Goal: Task Accomplishment & Management: Complete application form

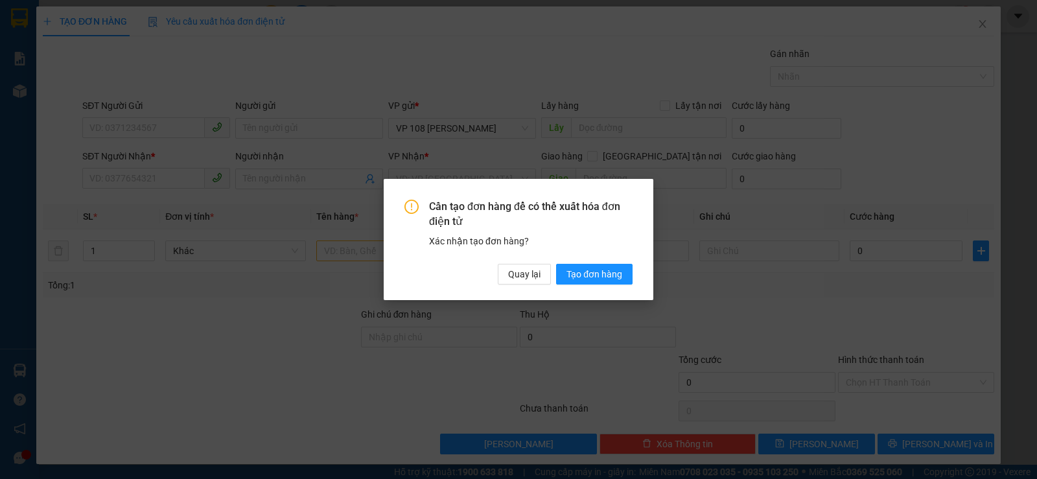
click at [587, 273] on span "Tạo đơn hàng" at bounding box center [594, 274] width 56 height 14
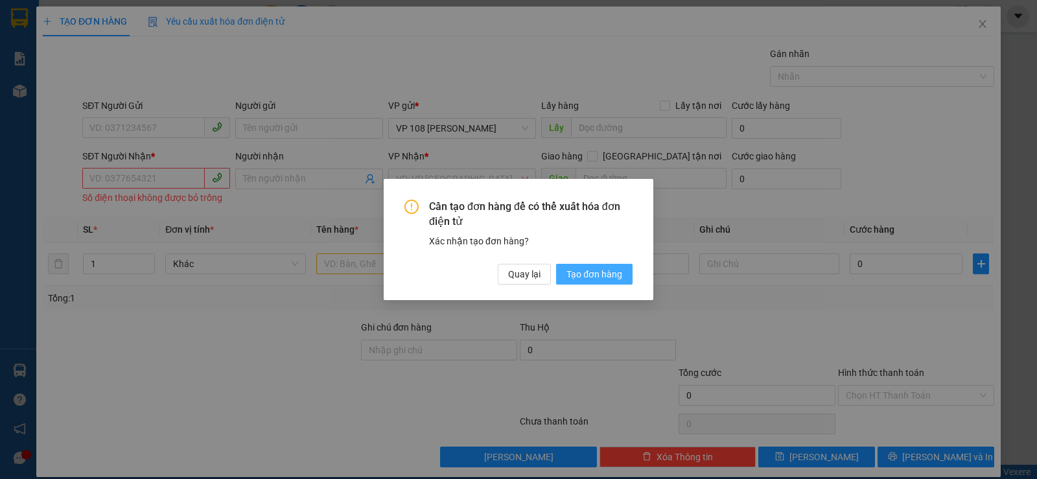
click at [596, 277] on span "Tạo đơn hàng" at bounding box center [594, 274] width 56 height 14
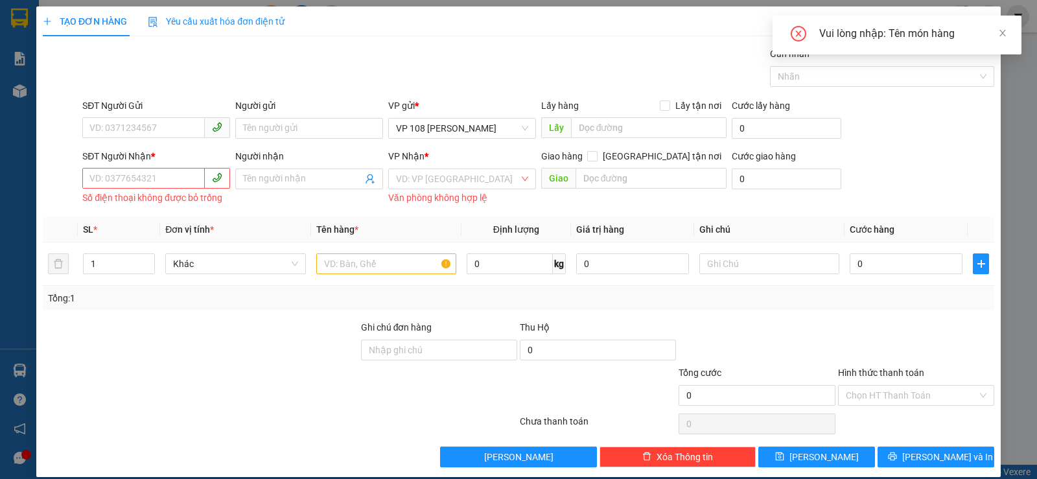
drag, startPoint x: 997, startPoint y: 31, endPoint x: 990, endPoint y: 32, distance: 7.2
click at [996, 31] on div "Vui lòng nhập: Tên món hàng" at bounding box center [912, 34] width 187 height 16
click at [977, 25] on icon "close" at bounding box center [982, 24] width 10 height 10
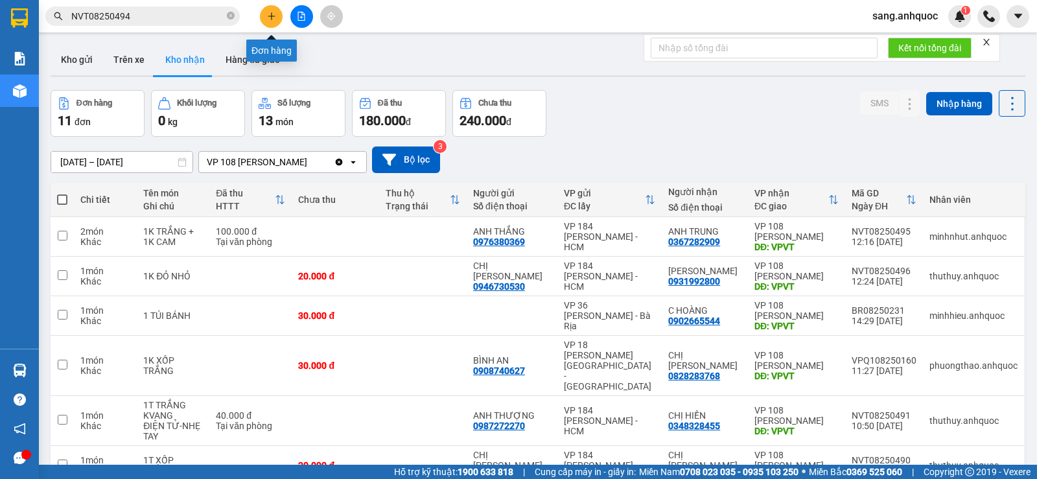
click at [270, 19] on icon "plus" at bounding box center [271, 16] width 9 height 9
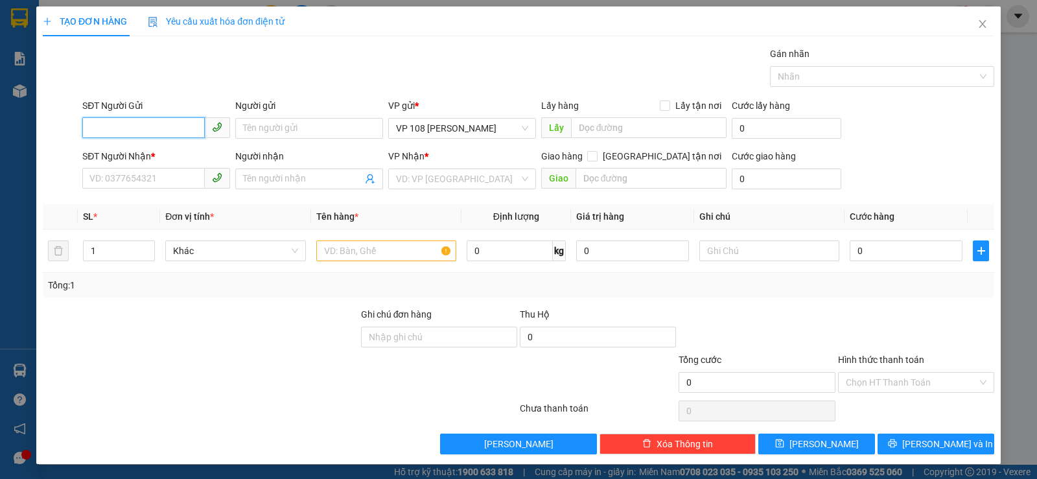
click at [128, 124] on input "SĐT Người Gửi" at bounding box center [143, 127] width 122 height 21
click at [159, 156] on div "0949131144 - C DIỄM" at bounding box center [154, 154] width 131 height 14
type input "0949131144"
type input "C DIỄM"
type input "0939788086"
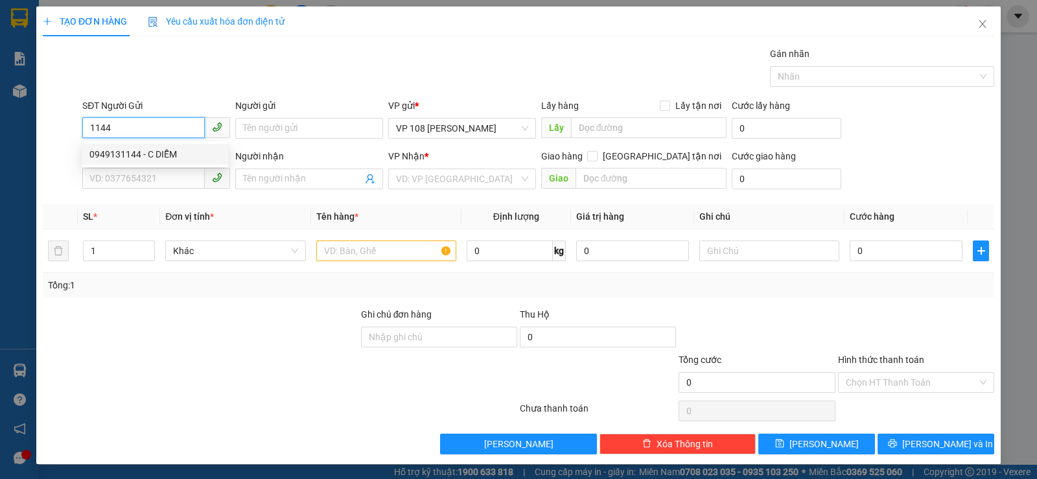
type input "[PERSON_NAME]"
type input "VPQ1"
type input "20.000"
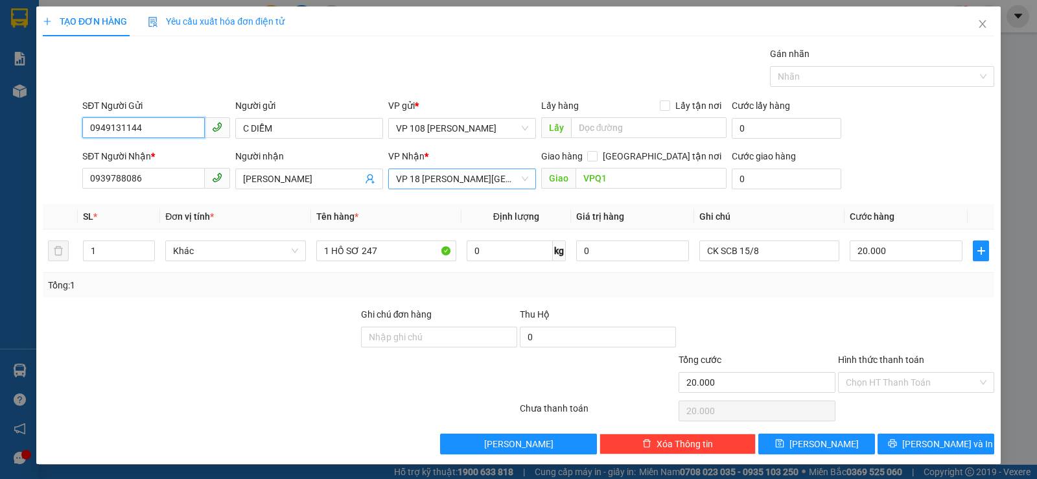
click at [474, 175] on span "VP 18 [PERSON_NAME][GEOGRAPHIC_DATA] - [GEOGRAPHIC_DATA]" at bounding box center [462, 178] width 132 height 19
type input "0949131144"
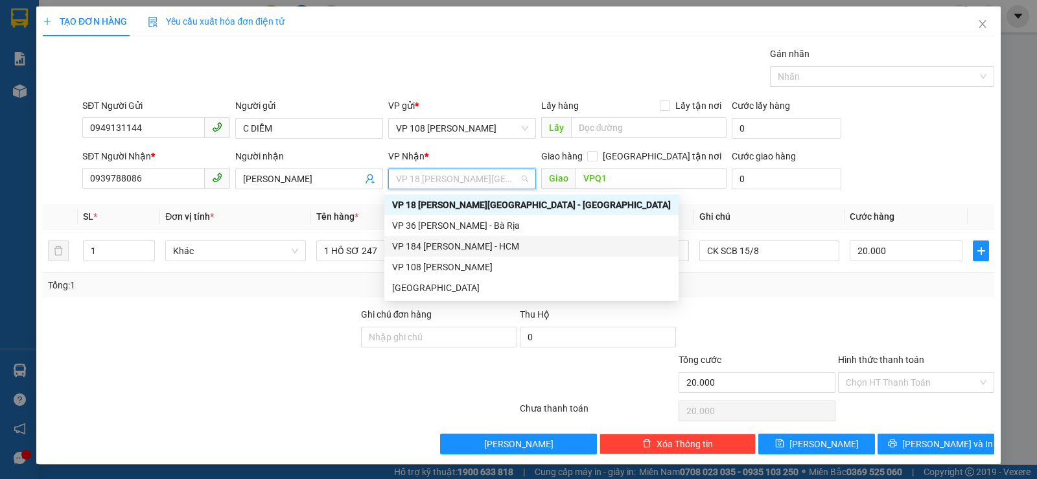
drag, startPoint x: 470, startPoint y: 246, endPoint x: 522, endPoint y: 215, distance: 60.8
click at [470, 247] on div "VP 184 [PERSON_NAME] - HCM" at bounding box center [531, 246] width 279 height 14
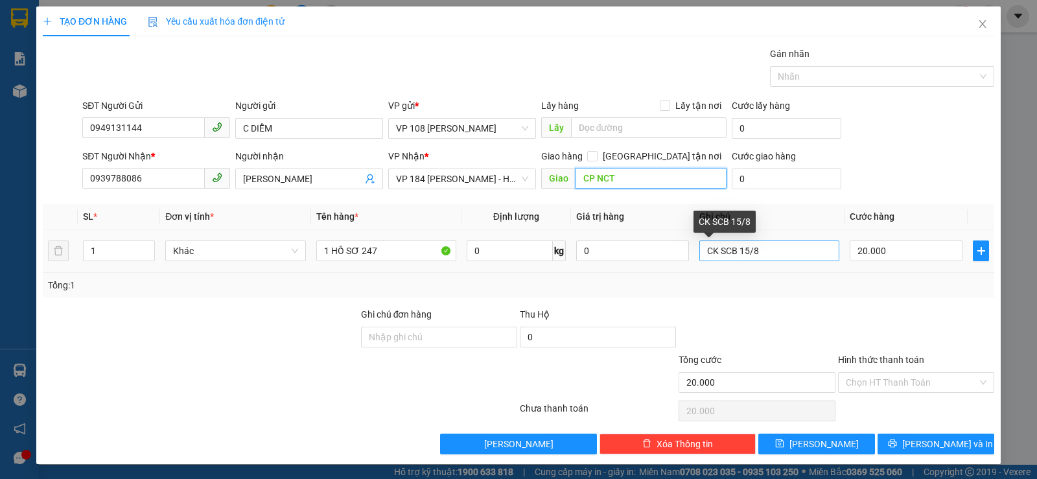
type input "CP NCT"
drag, startPoint x: 760, startPoint y: 248, endPoint x: 688, endPoint y: 253, distance: 72.1
click at [699, 254] on input "CK SCB 15/8" at bounding box center [769, 250] width 140 height 21
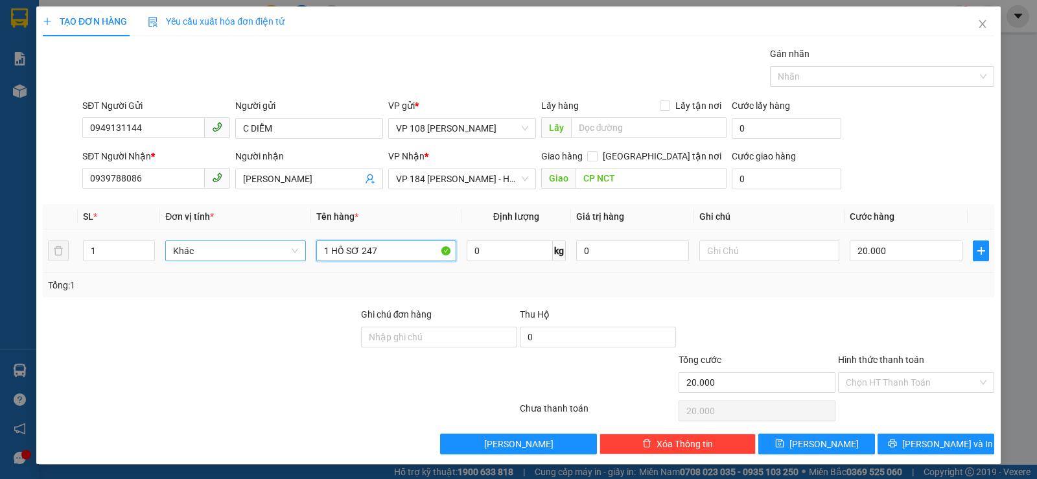
drag, startPoint x: 383, startPoint y: 250, endPoint x: 273, endPoint y: 246, distance: 110.2
click at [279, 249] on tr "1 Khác 1 HỒ SƠ 247 0 kg 0 20.000" at bounding box center [518, 250] width 951 height 43
type input "1 TẬP HS"
click at [890, 246] on input "20.000" at bounding box center [906, 250] width 113 height 21
type input "3"
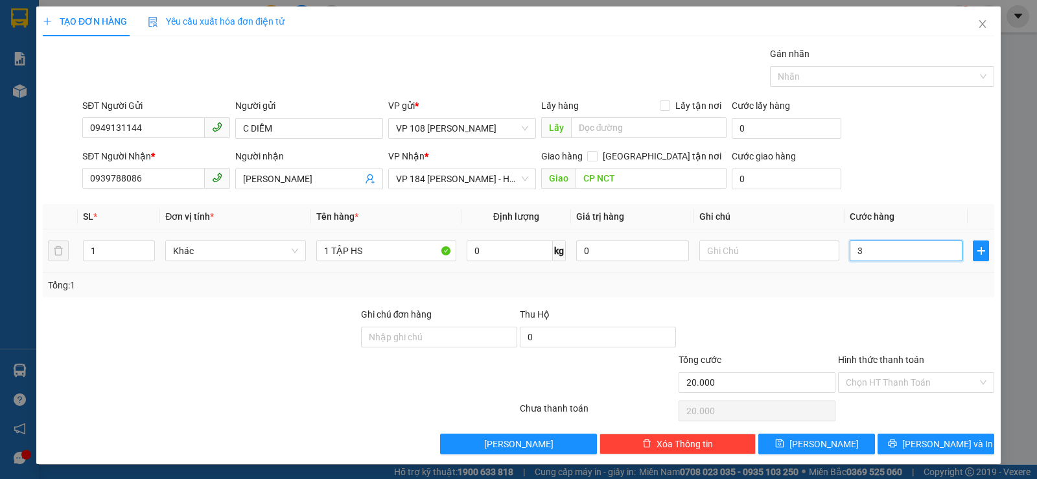
type input "3"
type input "30"
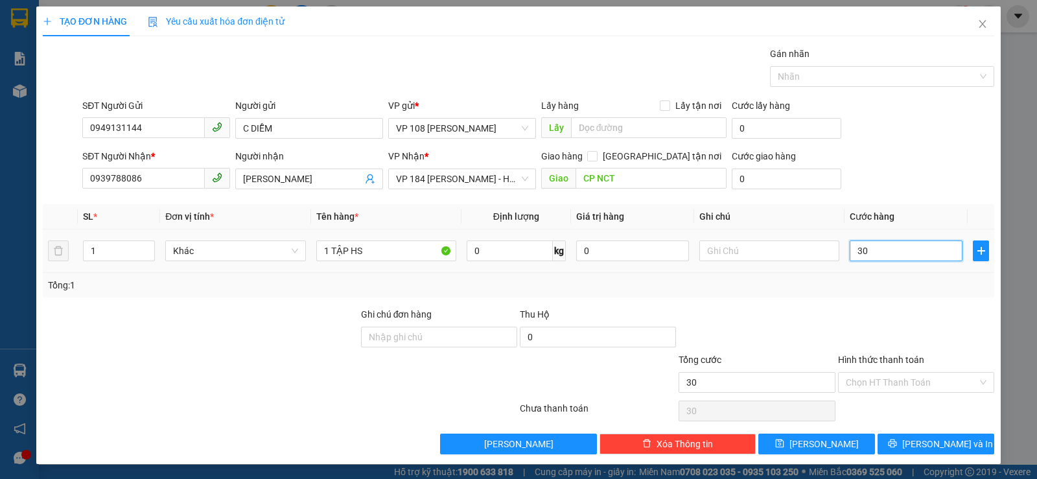
type input "300"
type input "3.000"
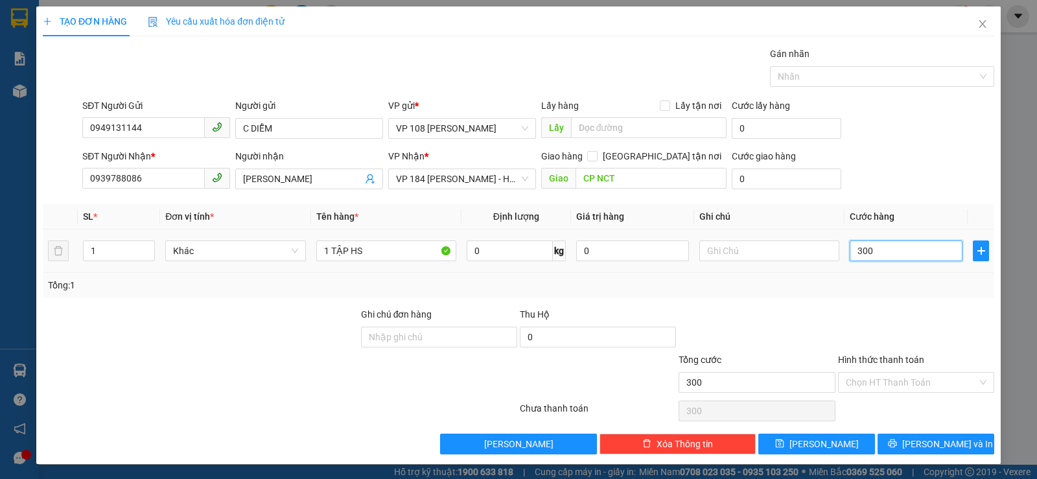
type input "3.000"
type input "30.000"
click at [413, 331] on input "Ghi chú đơn hàng" at bounding box center [439, 337] width 156 height 21
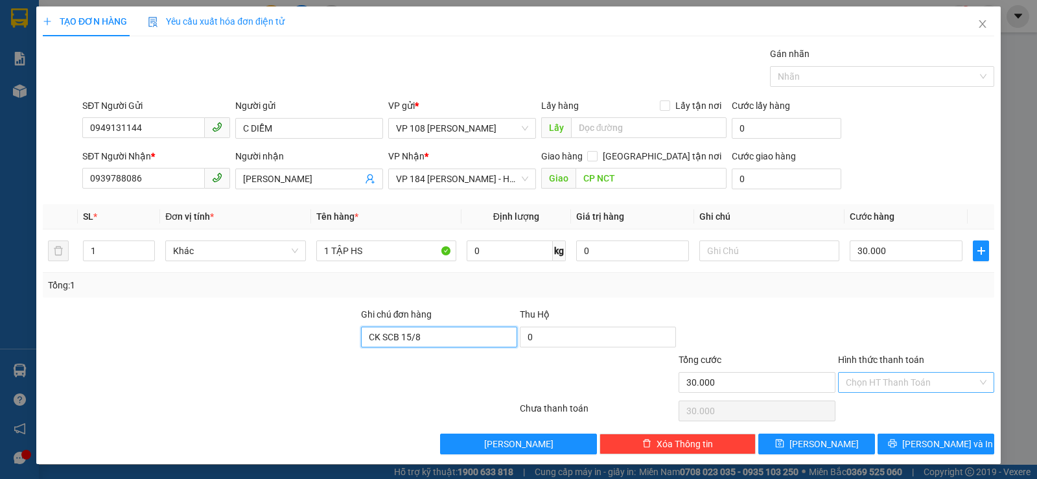
type input "CK SCB 15/8"
click at [861, 378] on input "Hình thức thanh toán" at bounding box center [912, 382] width 132 height 19
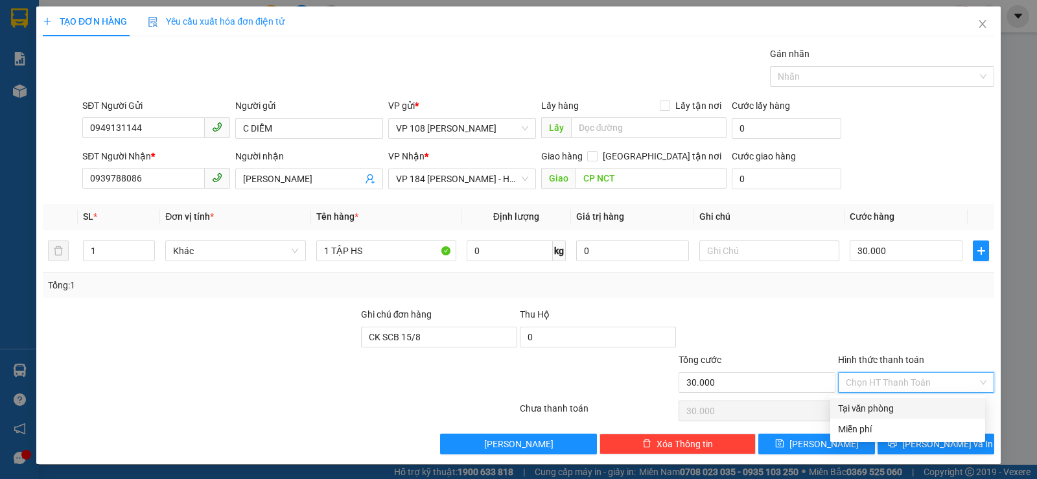
click at [875, 413] on div "Tại văn phòng" at bounding box center [907, 408] width 139 height 14
type input "0"
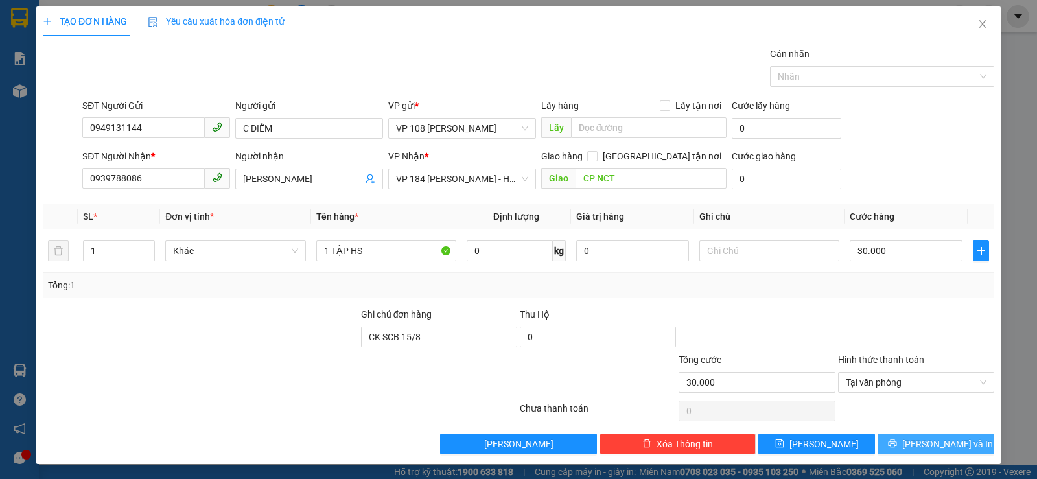
click at [918, 448] on span "[PERSON_NAME] và In" at bounding box center [947, 444] width 91 height 14
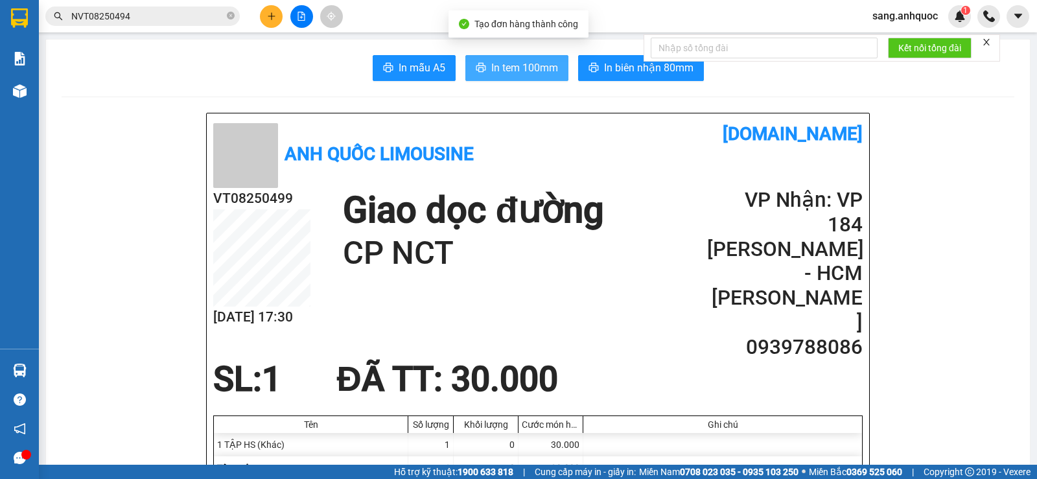
click at [491, 71] on span "In tem 100mm" at bounding box center [524, 68] width 67 height 16
click at [526, 66] on span "In tem 100mm" at bounding box center [524, 68] width 67 height 16
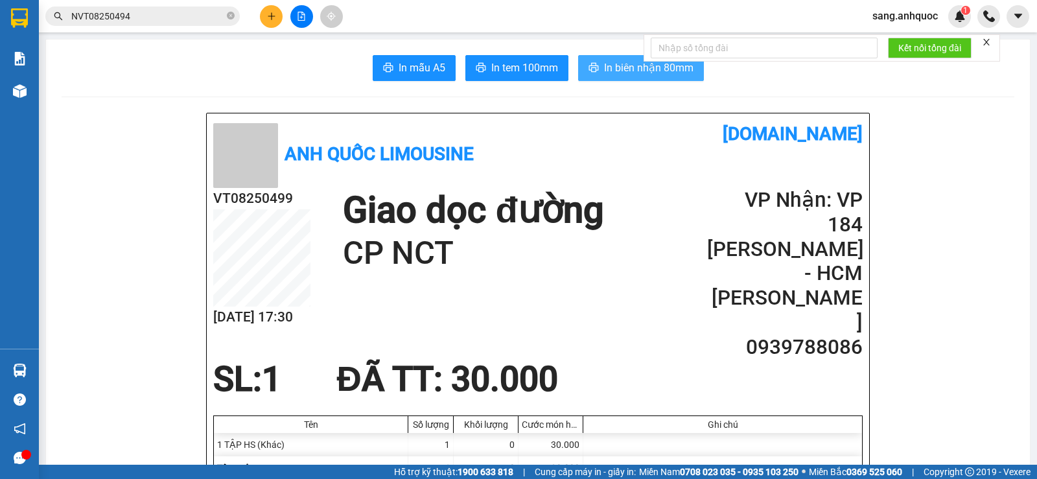
click at [644, 72] on span "In biên nhận 80mm" at bounding box center [648, 68] width 89 height 16
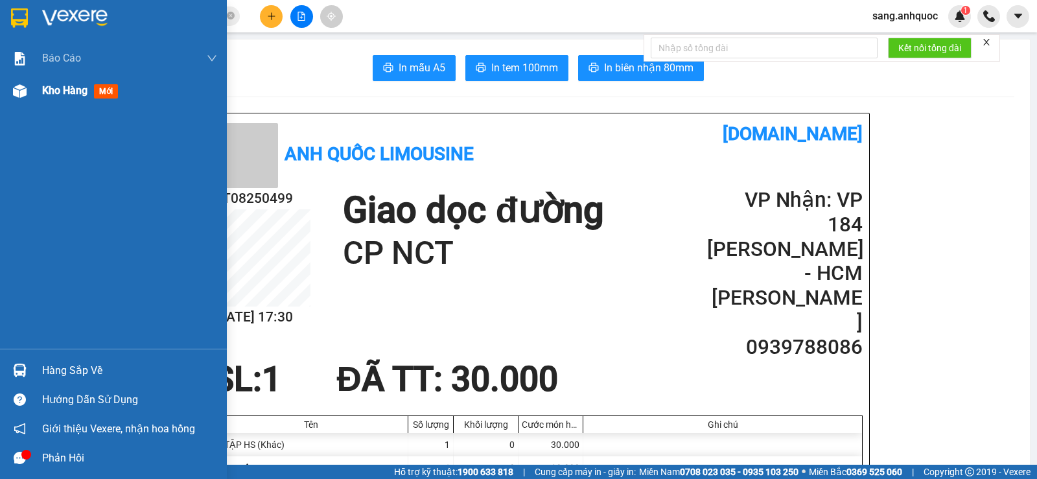
click at [20, 92] on img at bounding box center [20, 91] width 14 height 14
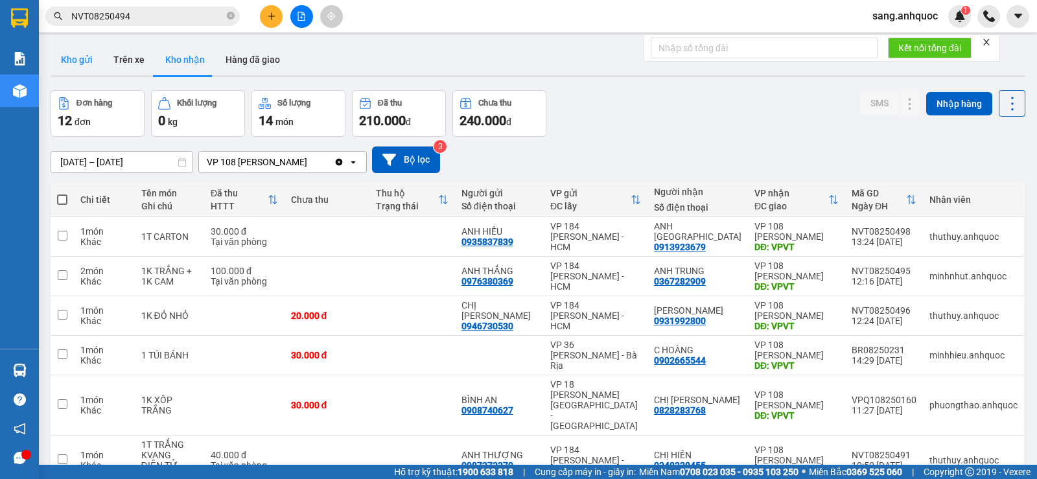
click at [75, 57] on button "Kho gửi" at bounding box center [77, 59] width 52 height 31
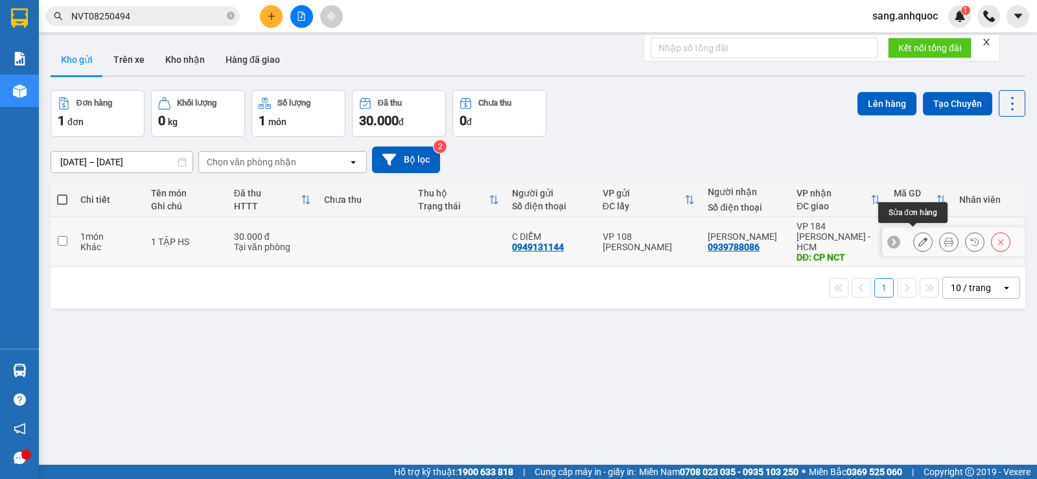
click at [918, 238] on icon at bounding box center [922, 241] width 9 height 9
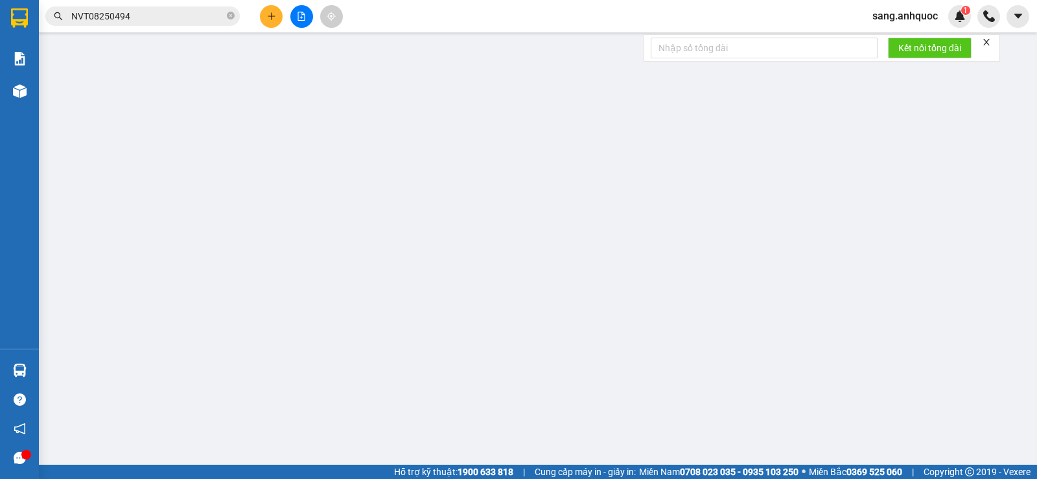
type input "0949131144"
type input "C DIỄM"
type input "0939788086"
type input "[PERSON_NAME]"
type input "CP NCT"
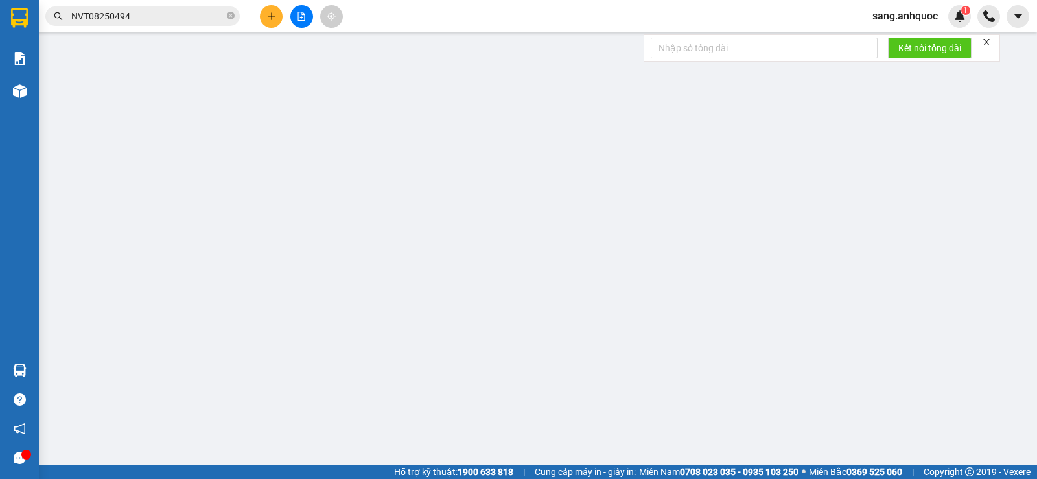
type input "CK SCB 15/8"
type input "30.000"
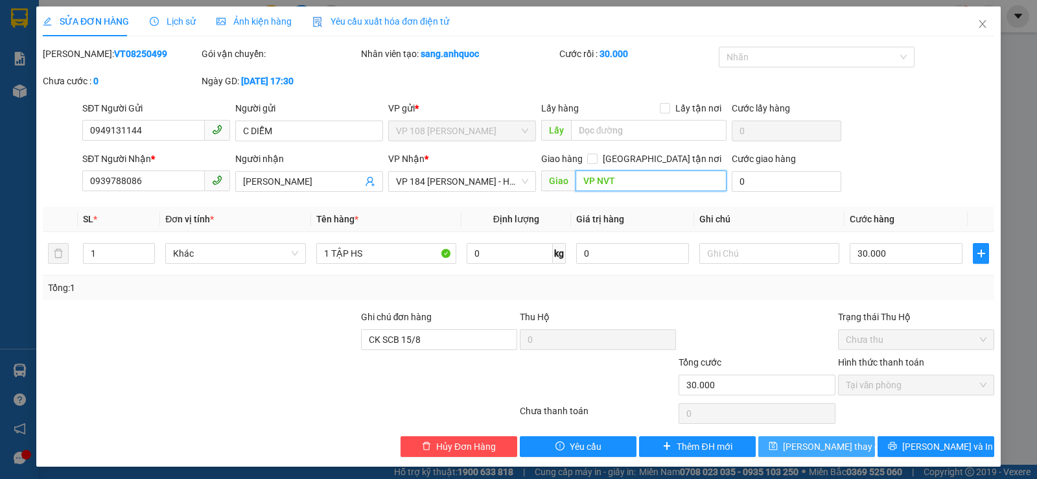
type input "VP NVT"
click at [824, 447] on span "[PERSON_NAME] thay đổi" at bounding box center [835, 446] width 104 height 14
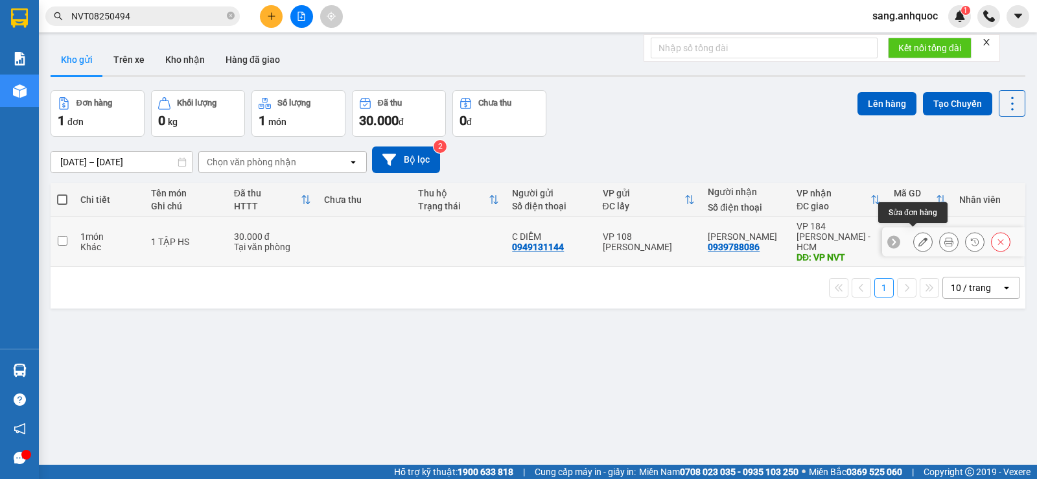
click at [918, 237] on icon at bounding box center [922, 241] width 9 height 9
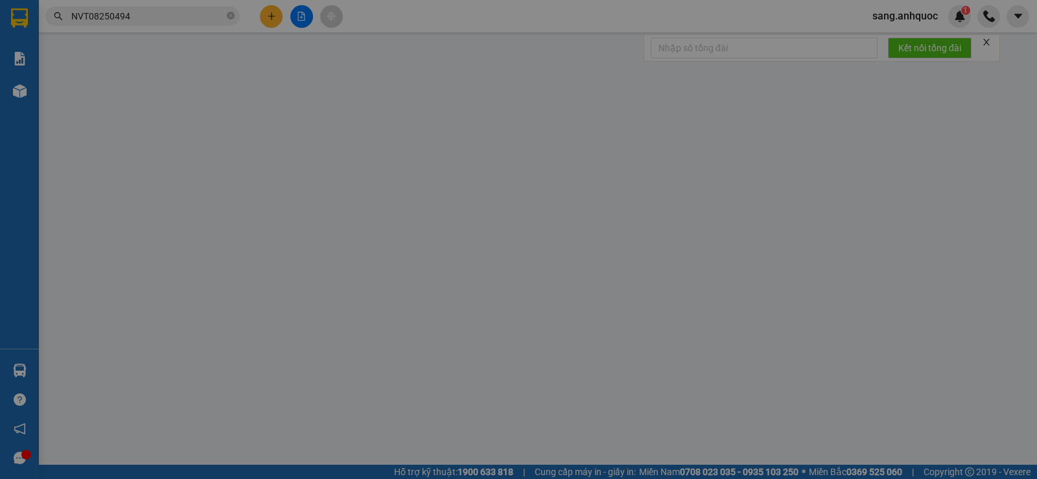
type input "0949131144"
type input "C DIỄM"
type input "0939788086"
type input "[PERSON_NAME]"
type input "VP NVT"
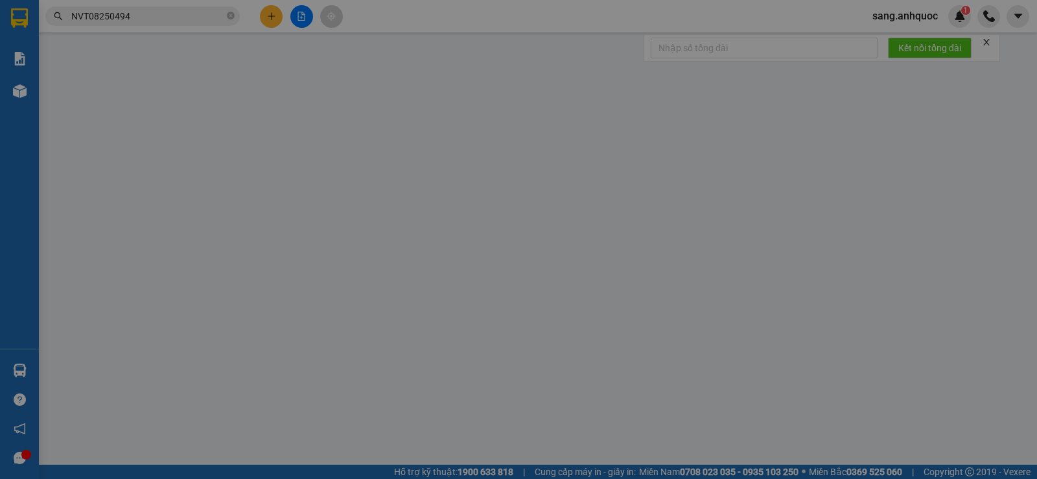
type input "CK SCB 15/8"
type input "30.000"
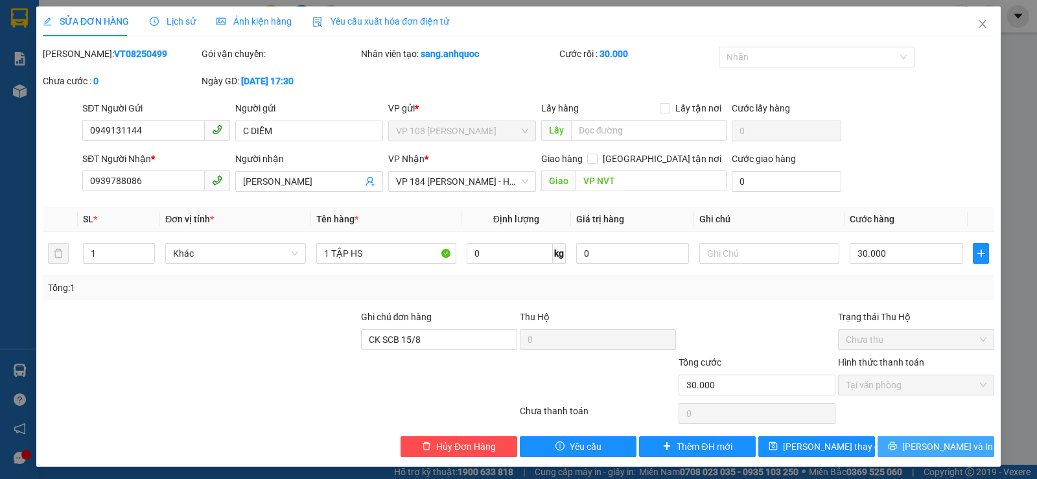
click at [935, 448] on span "[PERSON_NAME] và In" at bounding box center [947, 446] width 91 height 14
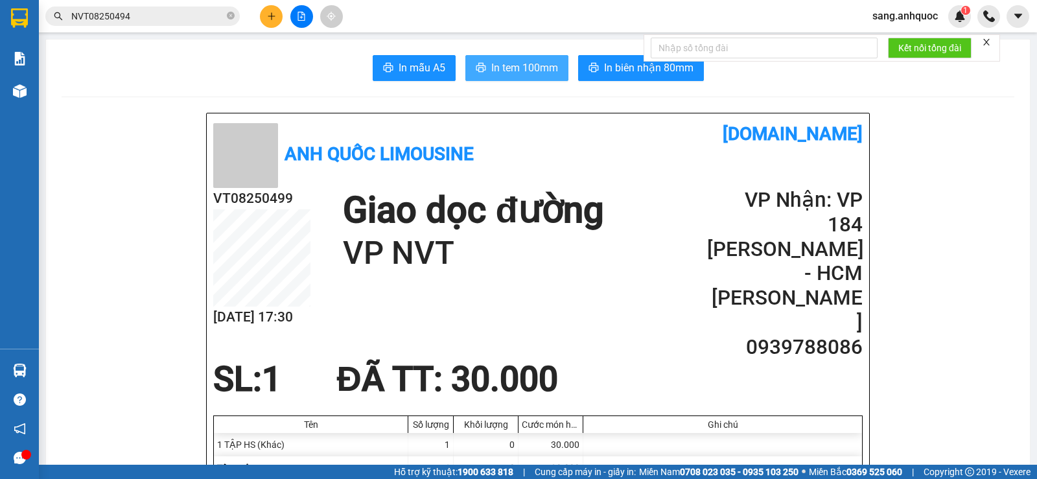
click at [491, 64] on span "In tem 100mm" at bounding box center [524, 68] width 67 height 16
click at [895, 16] on span "sang.anhquoc" at bounding box center [905, 16] width 86 height 16
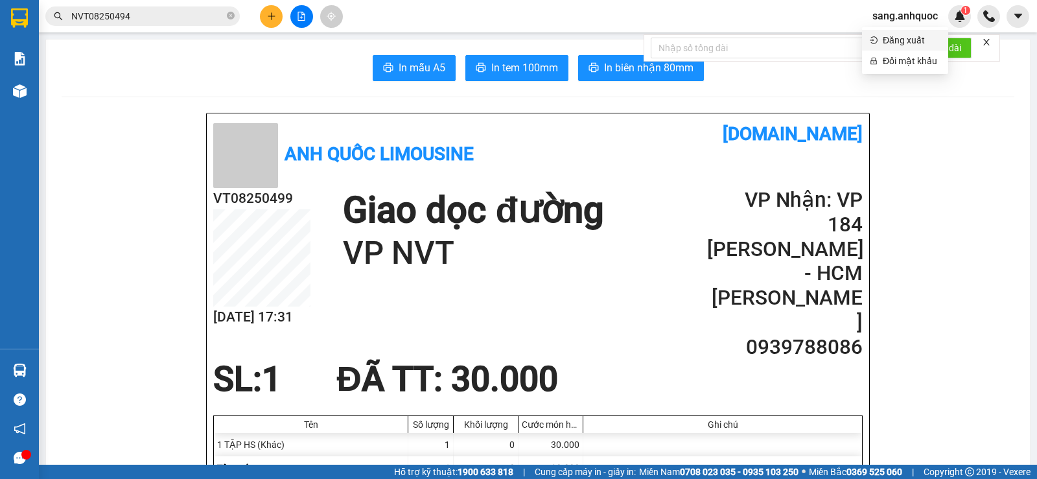
click at [900, 43] on span "Đăng xuất" at bounding box center [912, 40] width 58 height 14
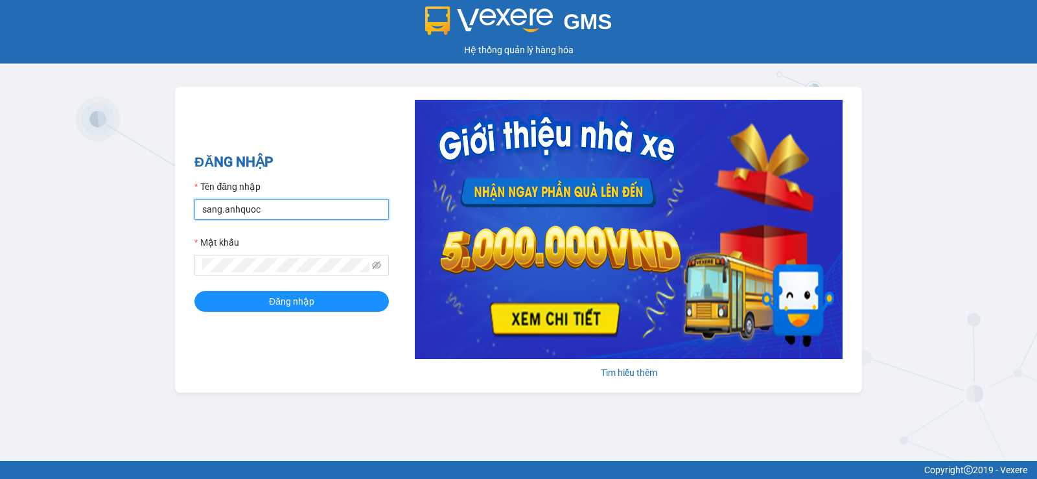
click at [303, 216] on input "sang.anhquoc" at bounding box center [291, 209] width 194 height 21
type input "phung.anhquoc"
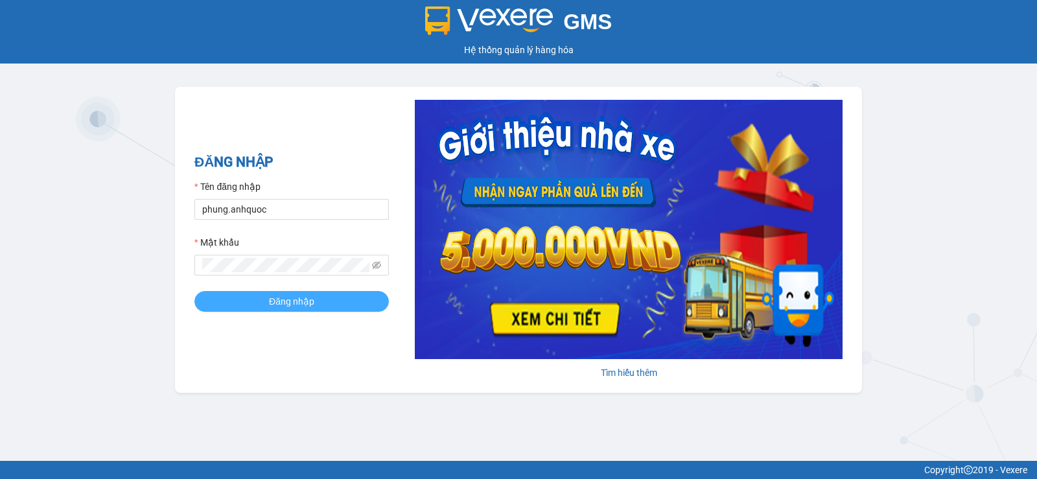
click at [314, 305] on span "Đăng nhập" at bounding box center [291, 301] width 45 height 14
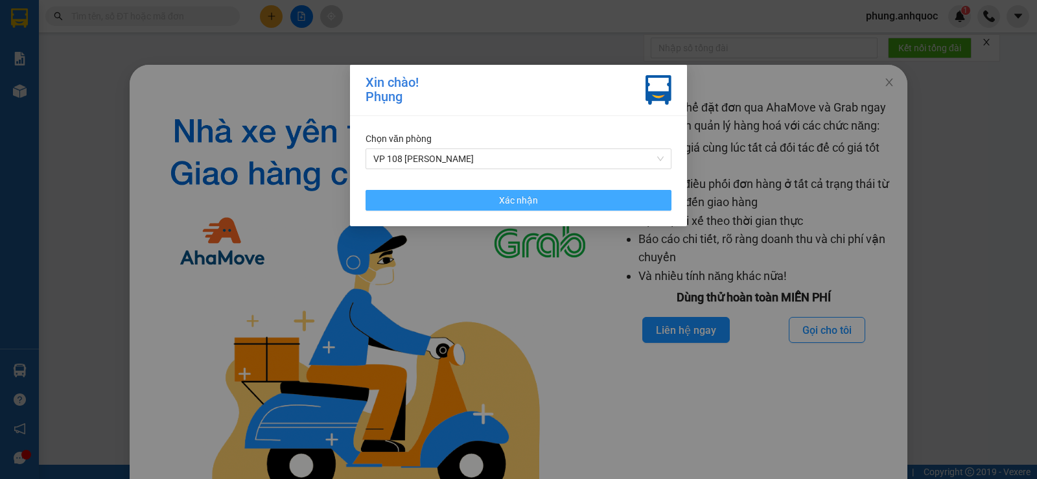
click at [502, 198] on span "Xác nhận" at bounding box center [518, 200] width 39 height 14
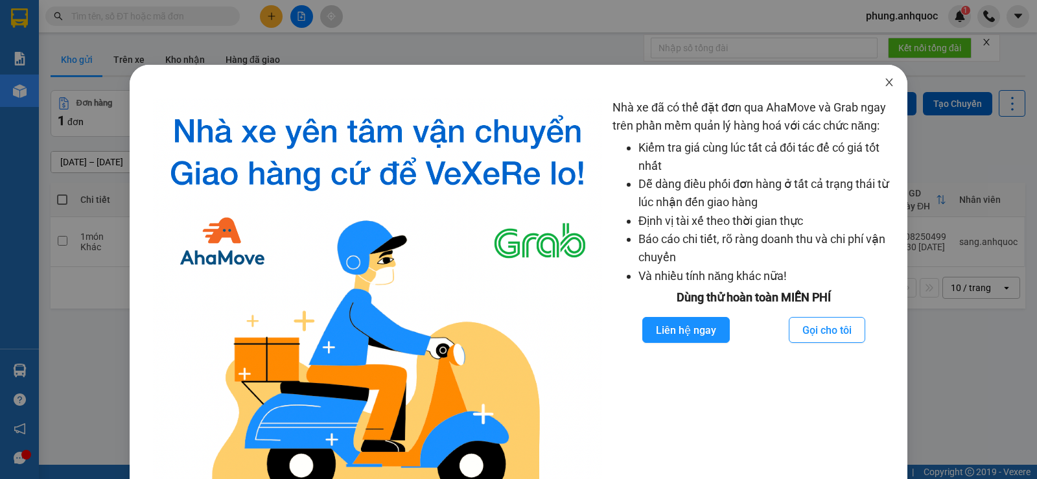
click at [884, 84] on icon "close" at bounding box center [889, 82] width 10 height 10
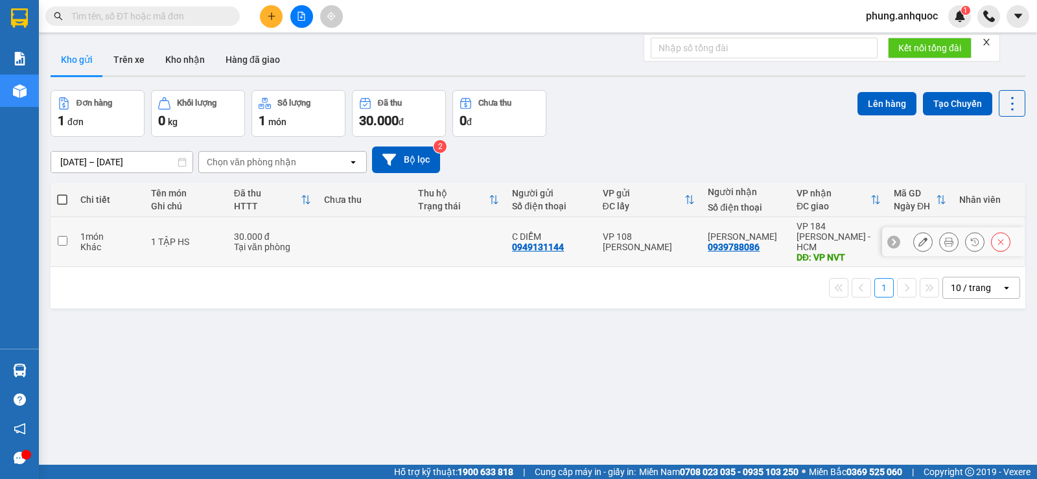
click at [70, 232] on td at bounding box center [62, 242] width 23 height 50
checkbox input "true"
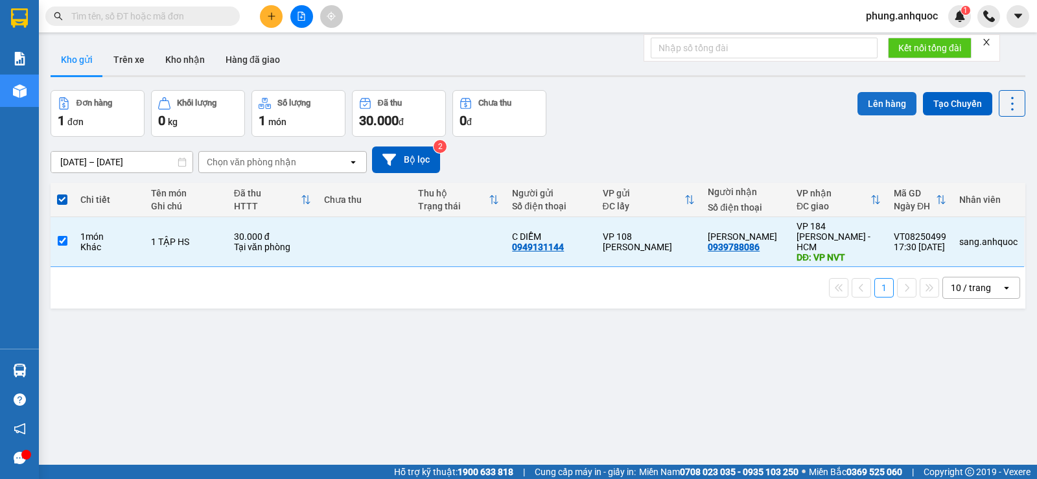
click at [883, 100] on button "Lên hàng" at bounding box center [886, 103] width 59 height 23
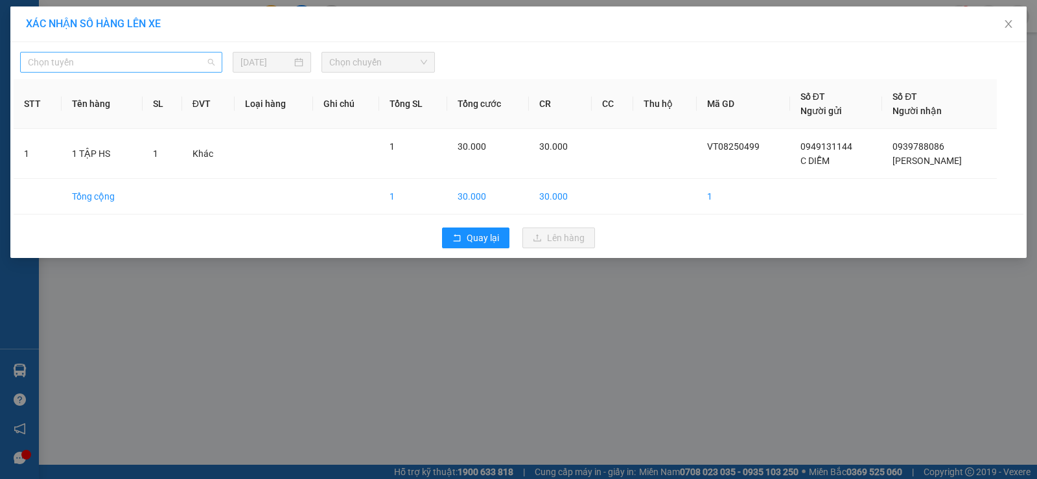
click at [101, 65] on span "Chọn tuyến" at bounding box center [121, 61] width 187 height 19
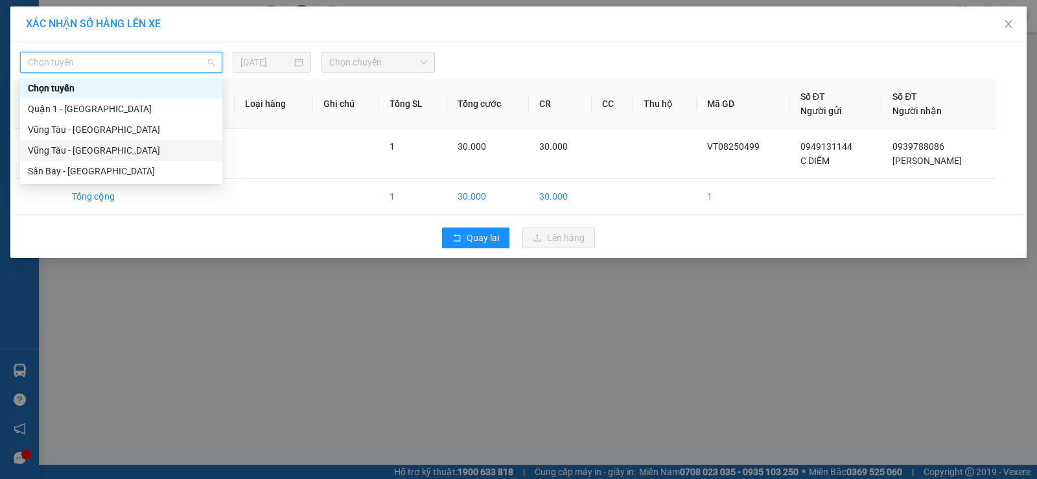
click at [93, 148] on div "Vũng Tàu - Sân Bay" at bounding box center [121, 150] width 187 height 14
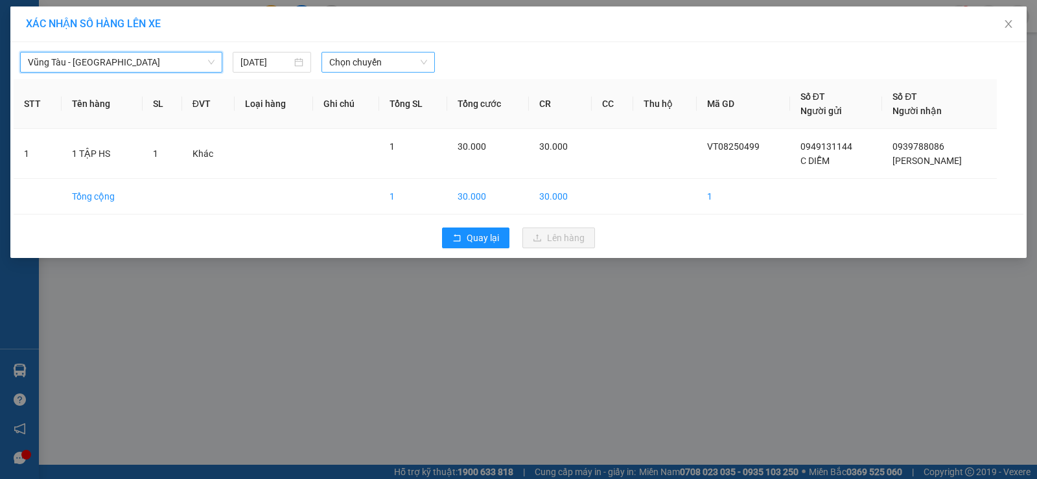
click at [332, 62] on span "Chọn chuyến" at bounding box center [378, 61] width 98 height 19
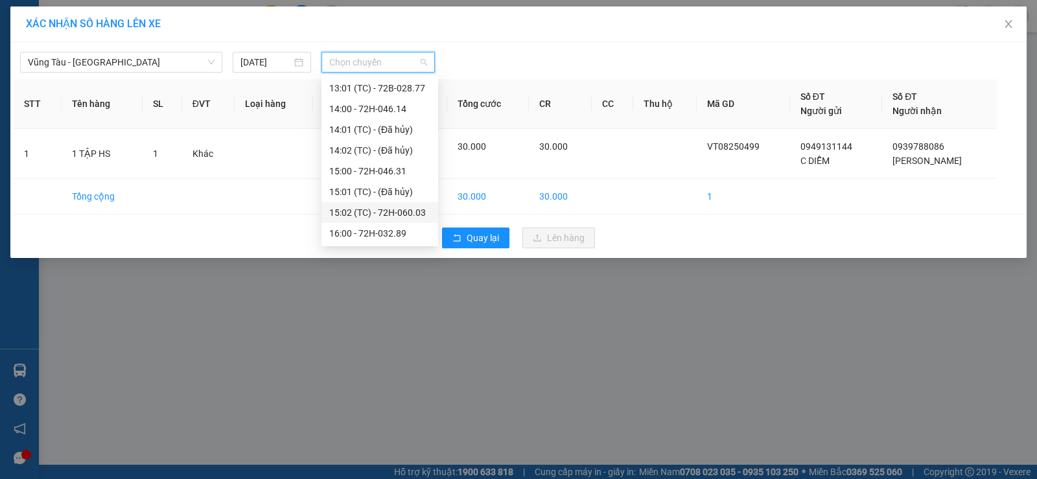
scroll to position [622, 0]
click at [378, 186] on div "18:00 - 72H-032.24" at bounding box center [379, 192] width 101 height 14
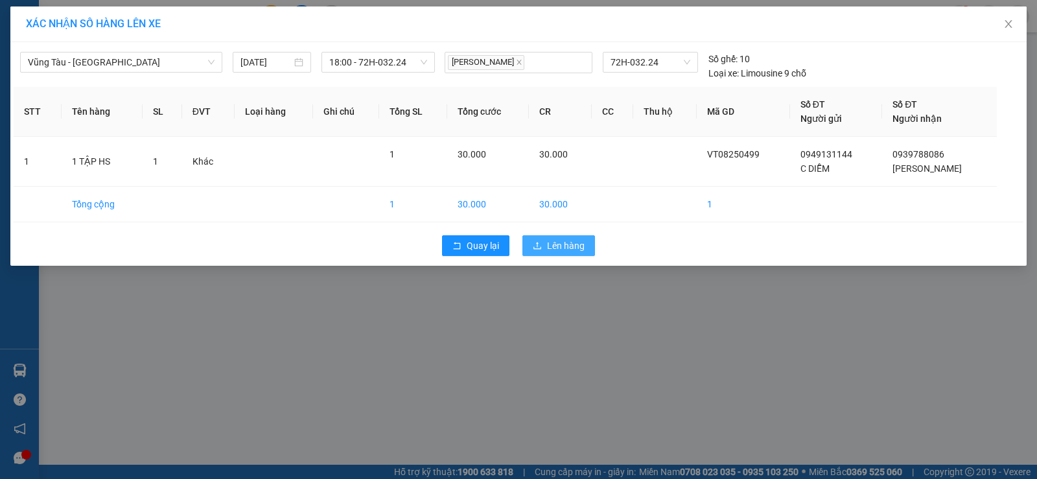
click at [553, 244] on span "Lên hàng" at bounding box center [566, 245] width 38 height 14
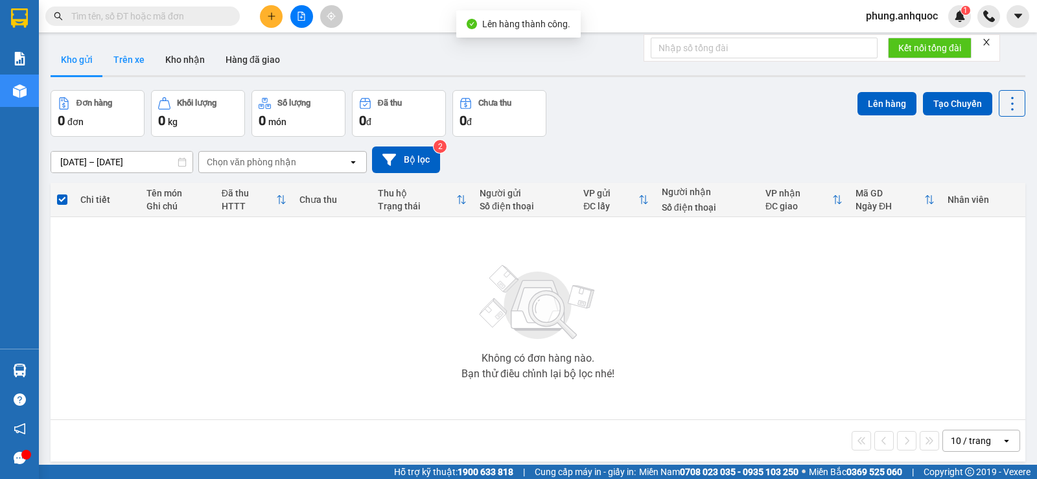
click at [133, 62] on button "Trên xe" at bounding box center [129, 59] width 52 height 31
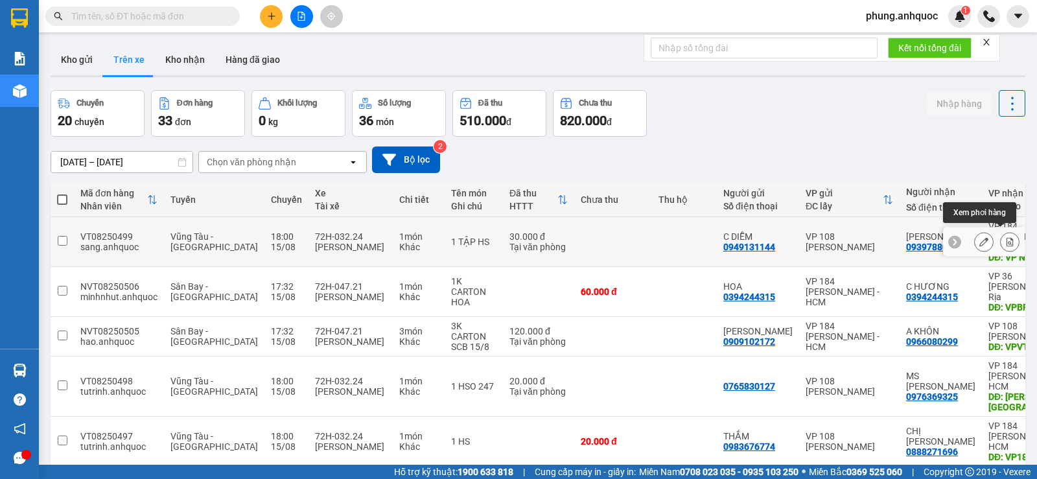
click at [1001, 233] on button at bounding box center [1010, 242] width 18 height 23
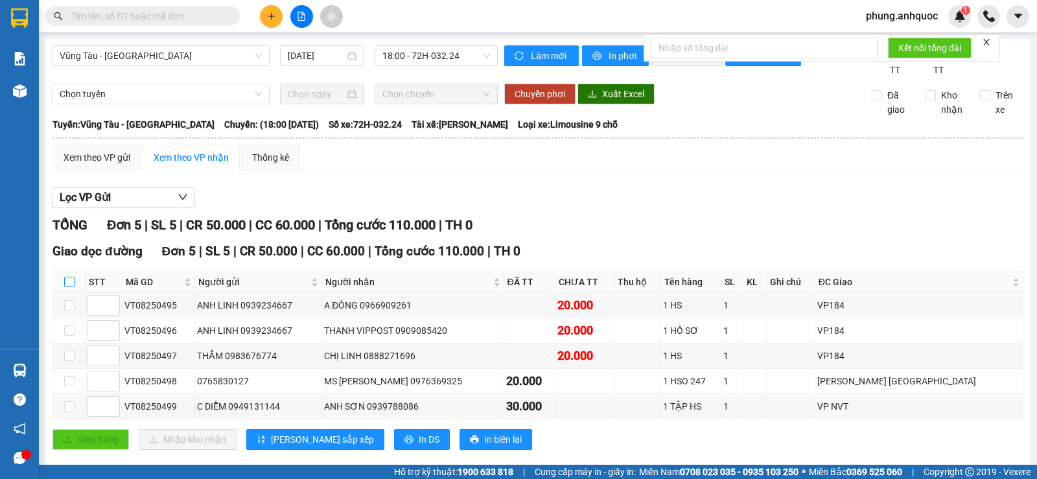
click at [69, 287] on input "checkbox" at bounding box center [69, 282] width 10 height 10
checkbox input "true"
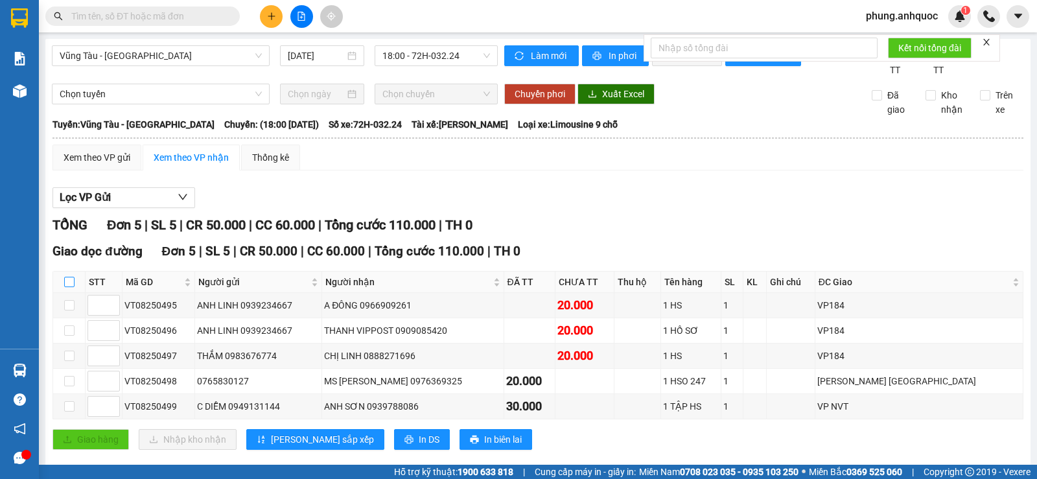
checkbox input "true"
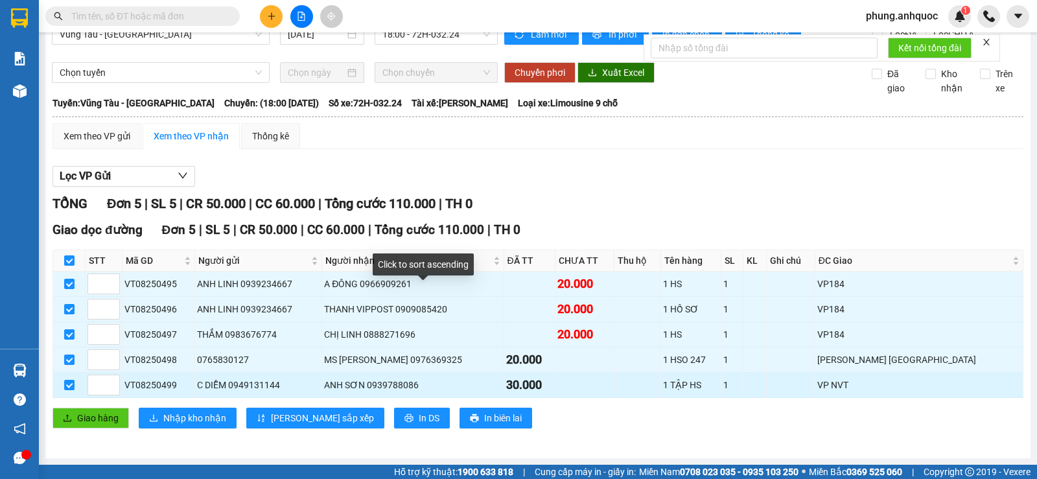
scroll to position [36, 0]
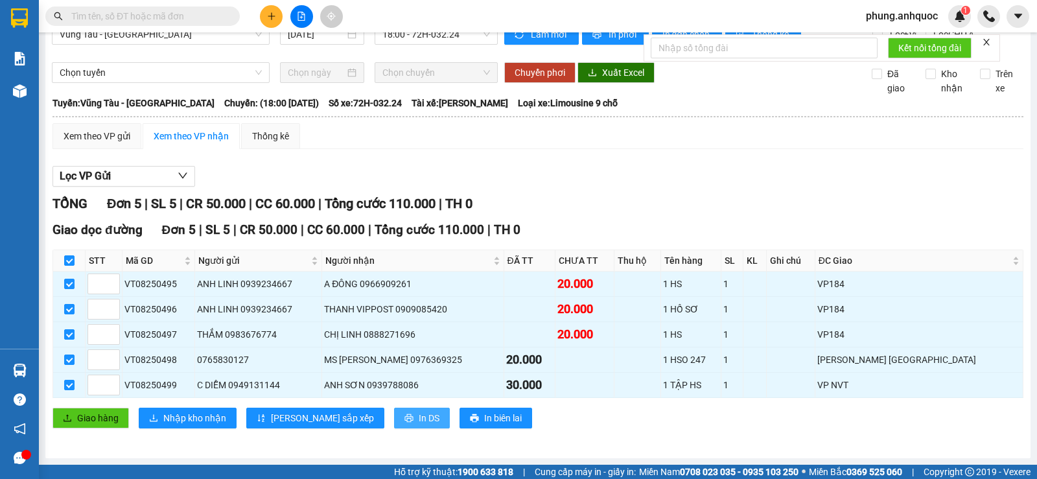
click at [419, 412] on span "In DS" at bounding box center [429, 418] width 21 height 14
click at [70, 262] on input "checkbox" at bounding box center [69, 260] width 10 height 10
checkbox input "false"
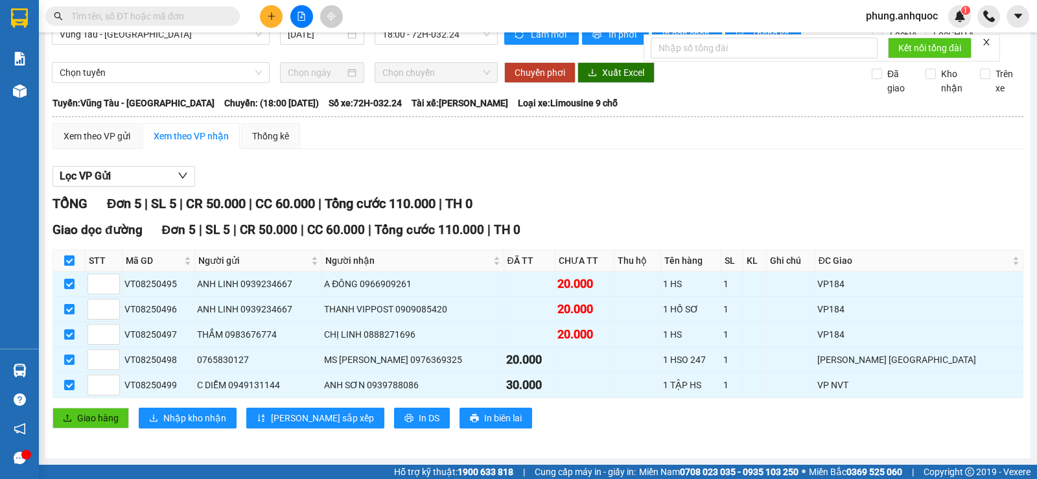
checkbox input "false"
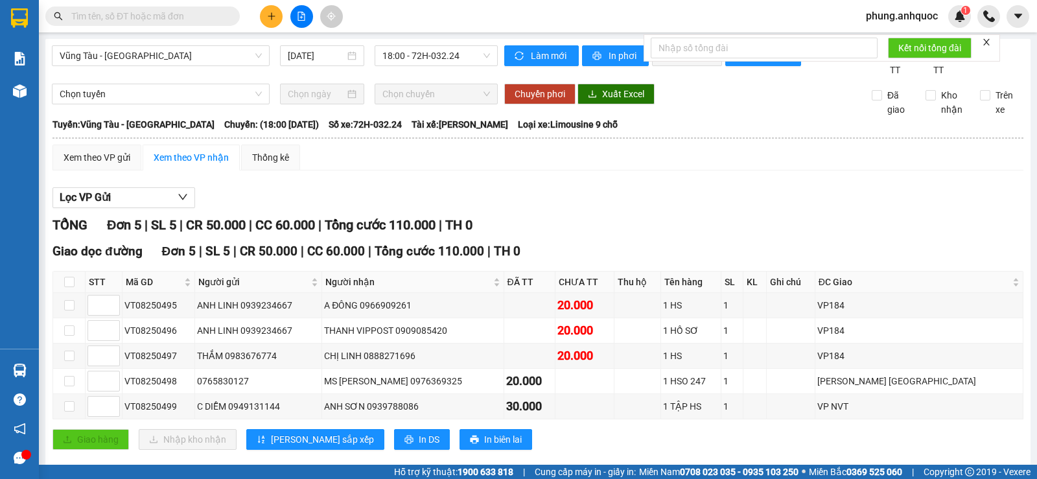
click at [990, 42] on icon "close" at bounding box center [986, 42] width 9 height 9
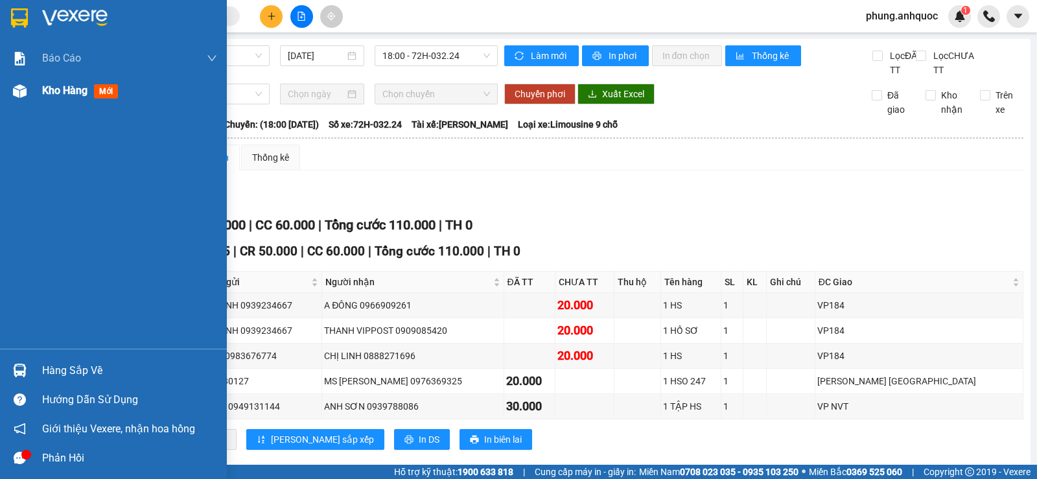
click at [20, 92] on img at bounding box center [20, 91] width 14 height 14
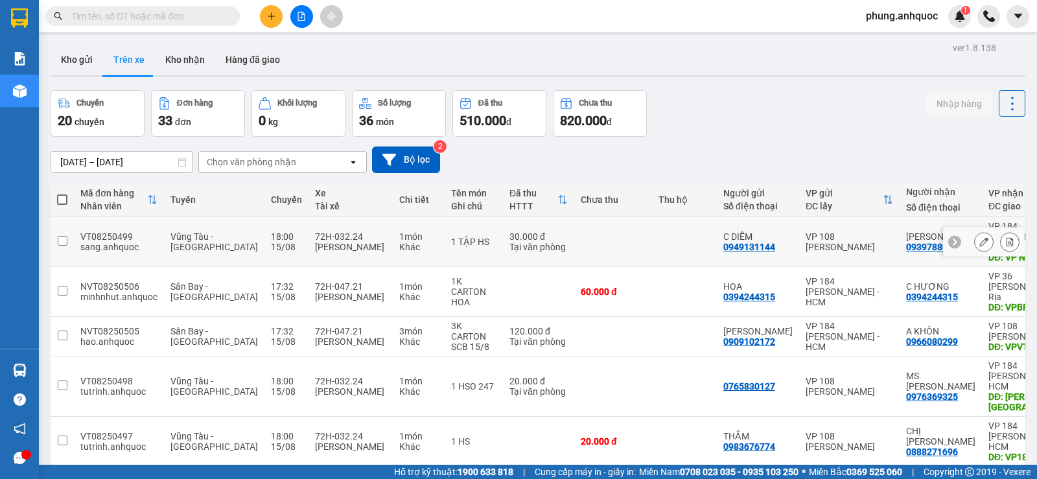
click at [1001, 235] on button at bounding box center [1010, 242] width 18 height 23
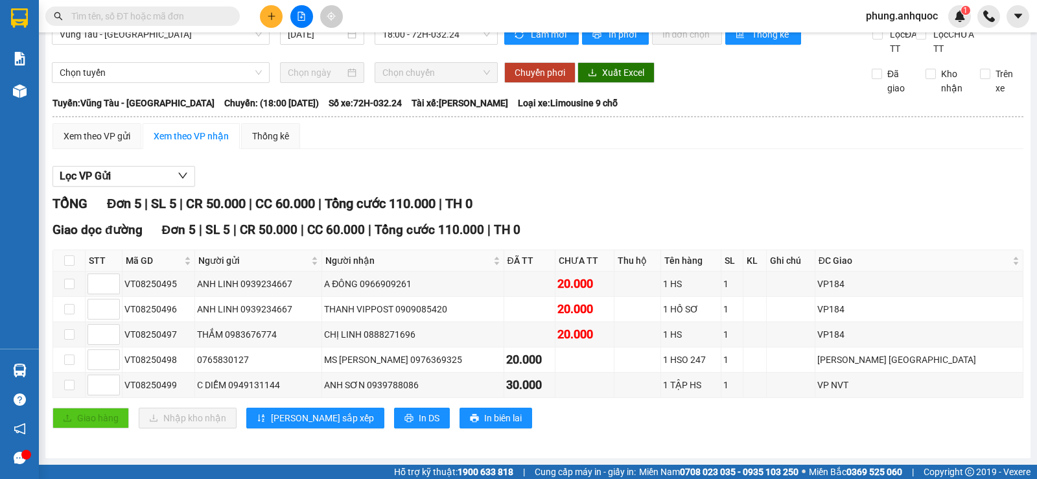
scroll to position [36, 0]
click at [67, 384] on input "checkbox" at bounding box center [69, 385] width 10 height 10
checkbox input "true"
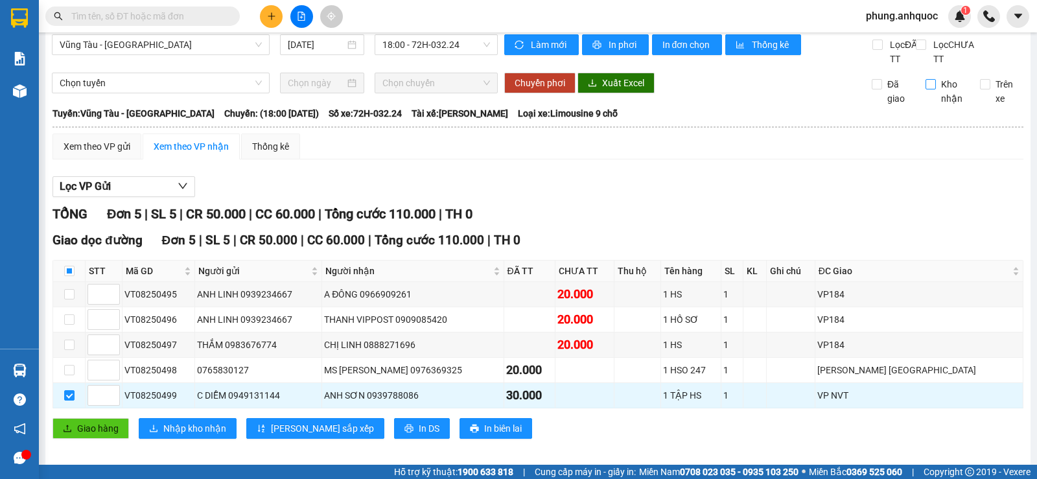
scroll to position [0, 0]
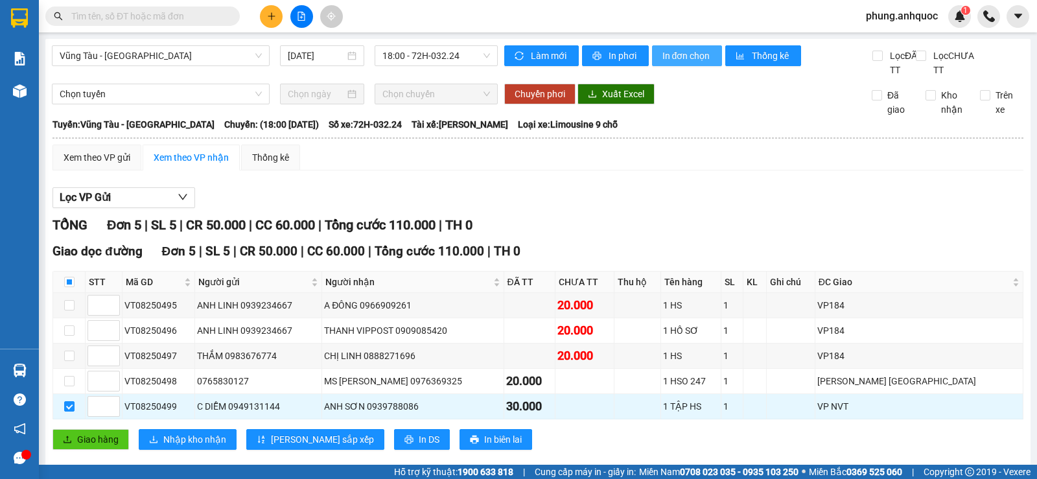
click at [680, 49] on span "In đơn chọn" at bounding box center [687, 56] width 50 height 14
click at [276, 14] on button at bounding box center [271, 16] width 23 height 23
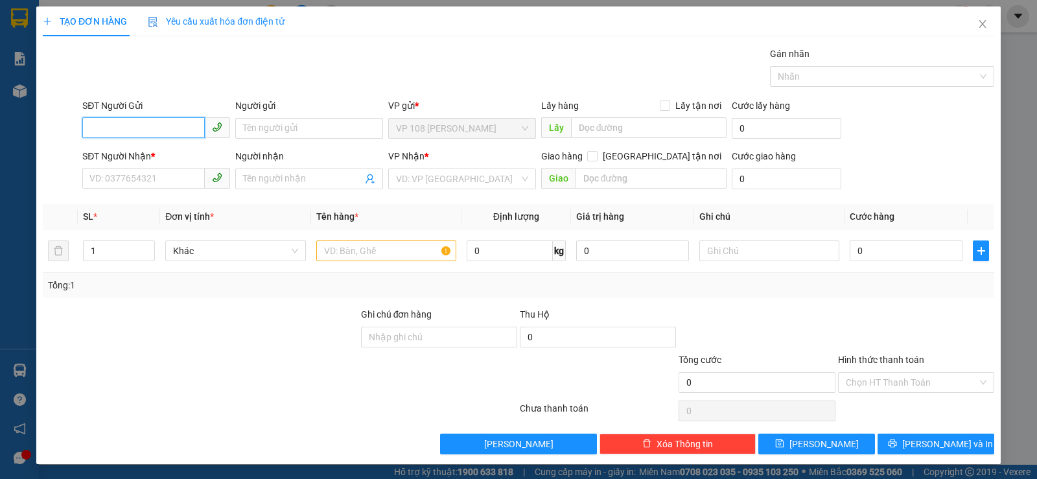
click at [172, 120] on input "SĐT Người Gửi" at bounding box center [143, 127] width 122 height 21
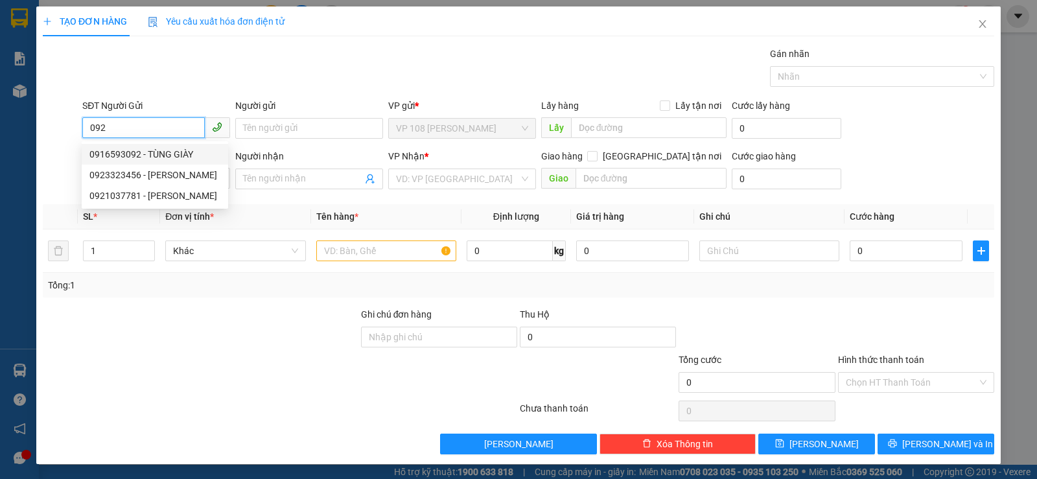
click at [180, 154] on div "0916593092 - TÙNG GIÀY" at bounding box center [154, 154] width 131 height 14
type input "0916593092"
type input "TÙNG GIÀY"
type input "0919643603"
type input "Hưng (Tùng)"
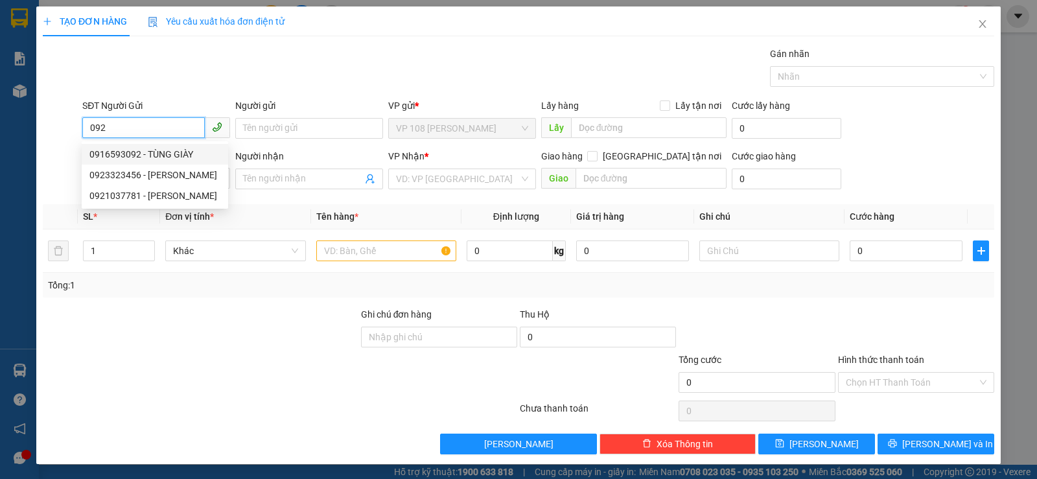
type input "VPQ1"
type input "20.000"
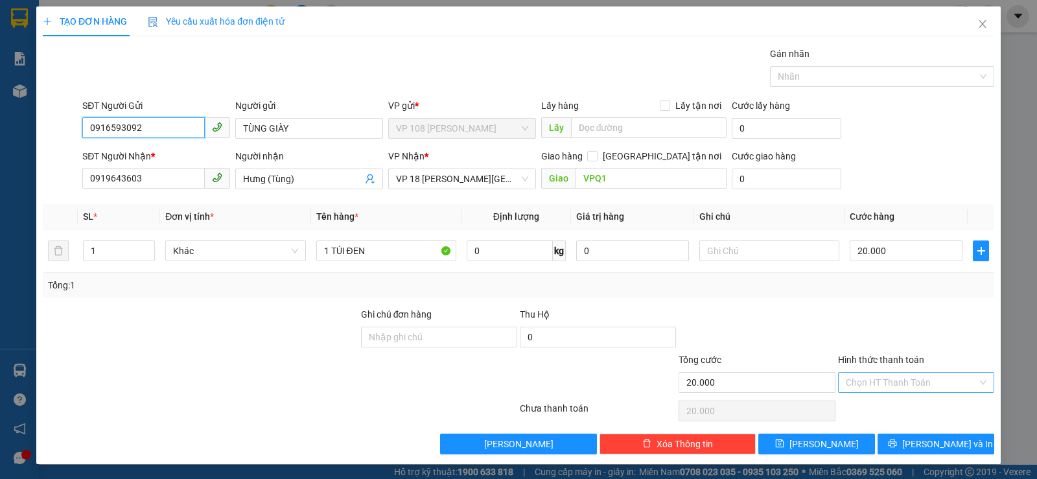
type input "0916593092"
click at [874, 386] on input "Hình thức thanh toán" at bounding box center [912, 382] width 132 height 19
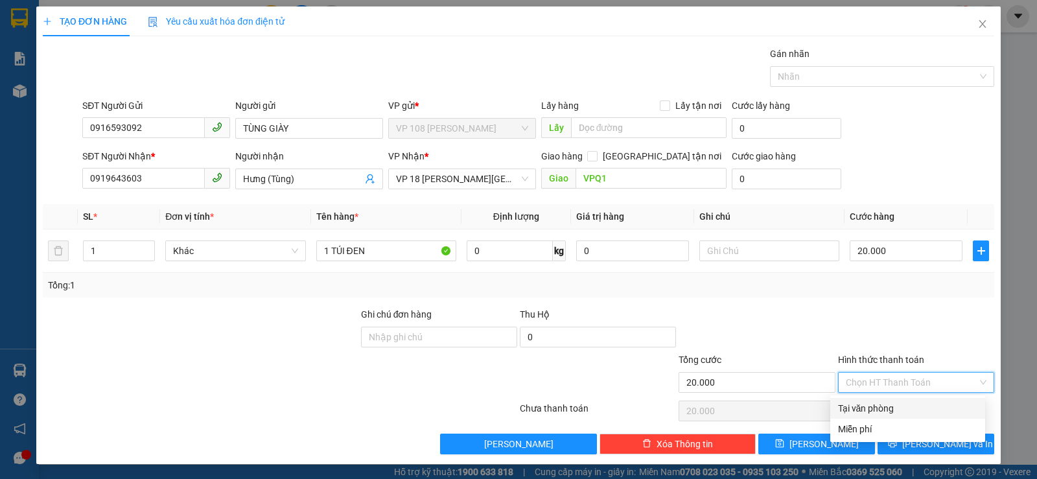
click at [874, 406] on div "Tại văn phòng" at bounding box center [907, 408] width 139 height 14
type input "0"
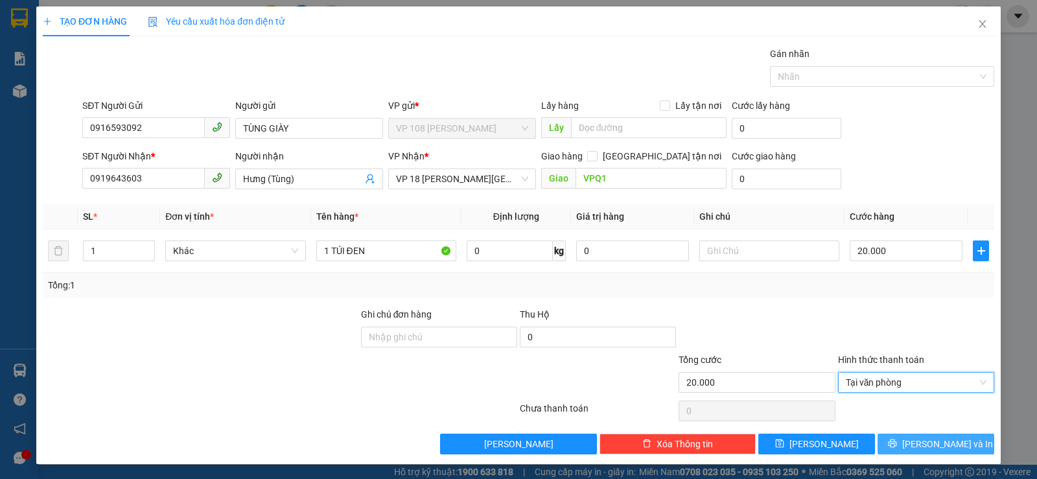
click at [925, 443] on span "[PERSON_NAME] và In" at bounding box center [947, 444] width 91 height 14
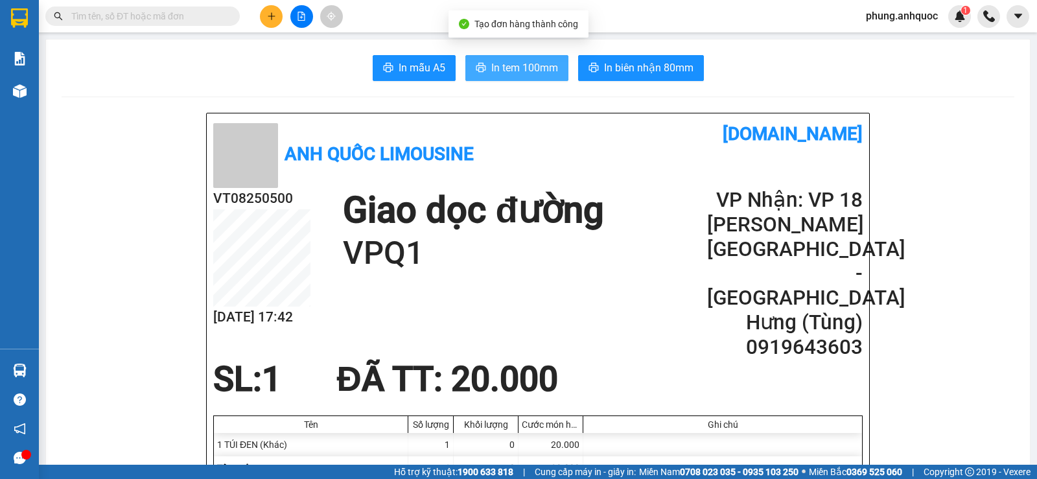
click at [493, 60] on span "In tem 100mm" at bounding box center [524, 68] width 67 height 16
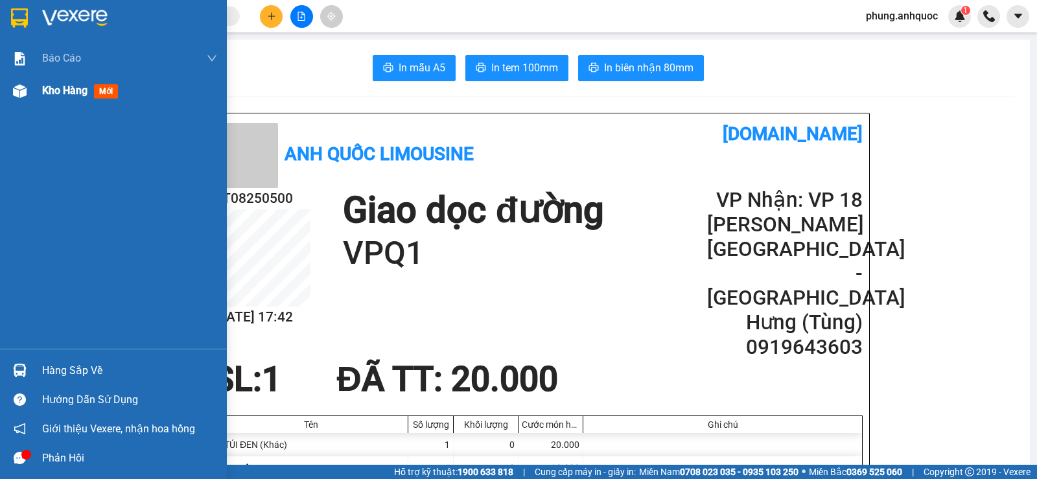
click at [40, 89] on div "Kho hàng mới" at bounding box center [113, 91] width 227 height 32
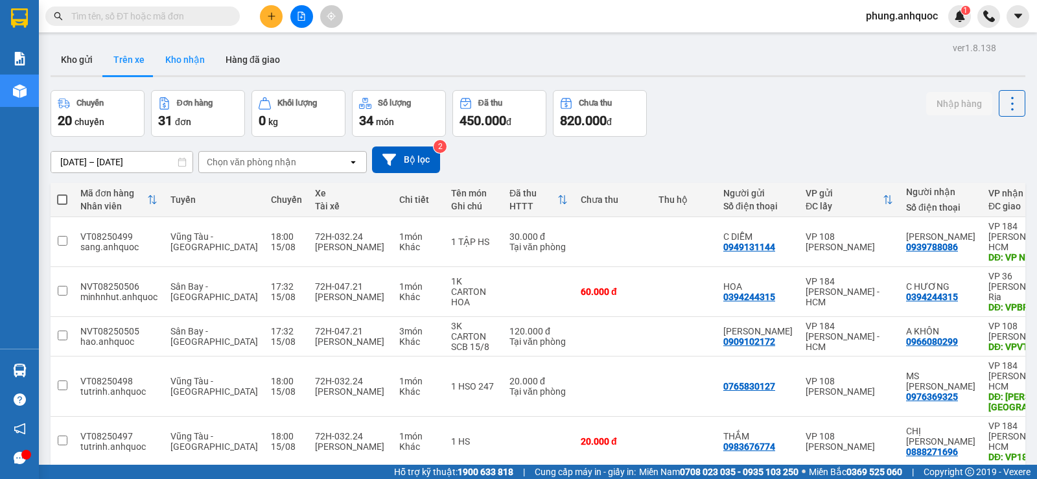
click at [192, 69] on button "Kho nhận" at bounding box center [185, 59] width 60 height 31
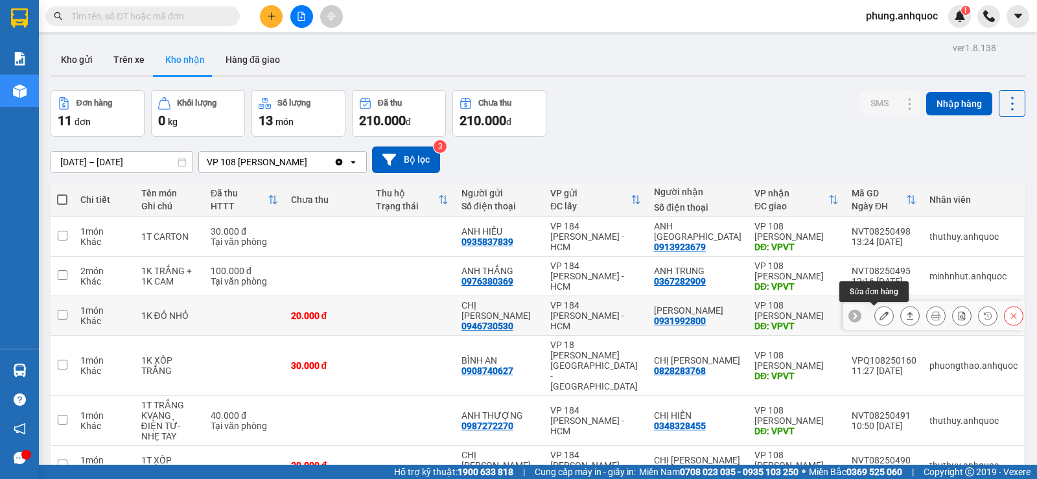
click at [879, 318] on icon at bounding box center [883, 315] width 9 height 9
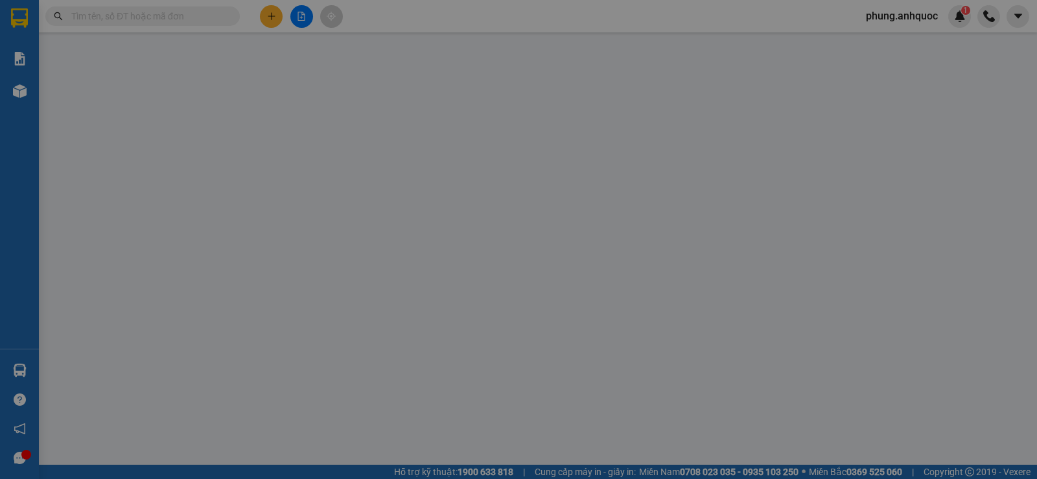
type input "0946730530"
type input "CHỊ [PERSON_NAME]"
type input "0931992800"
type input "[PERSON_NAME]"
type input "VPVT"
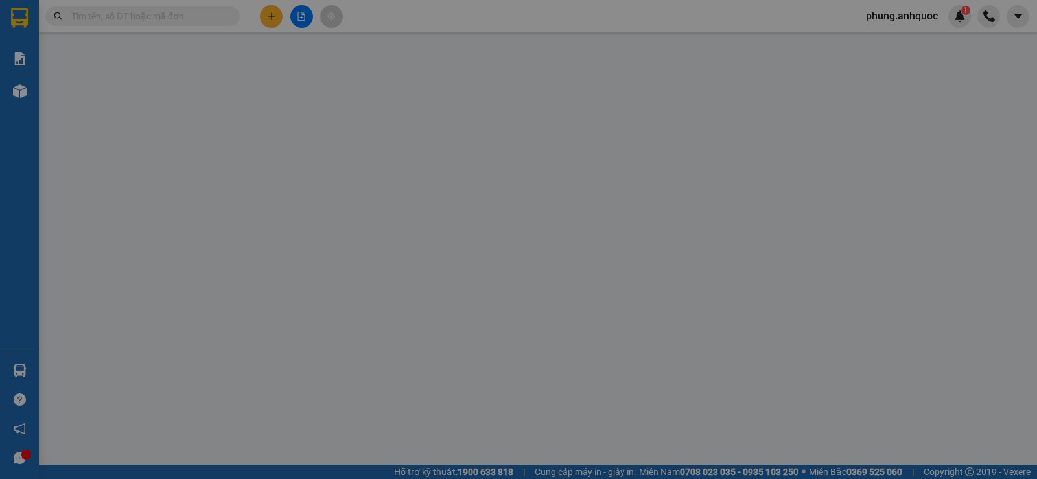
type input "20.000"
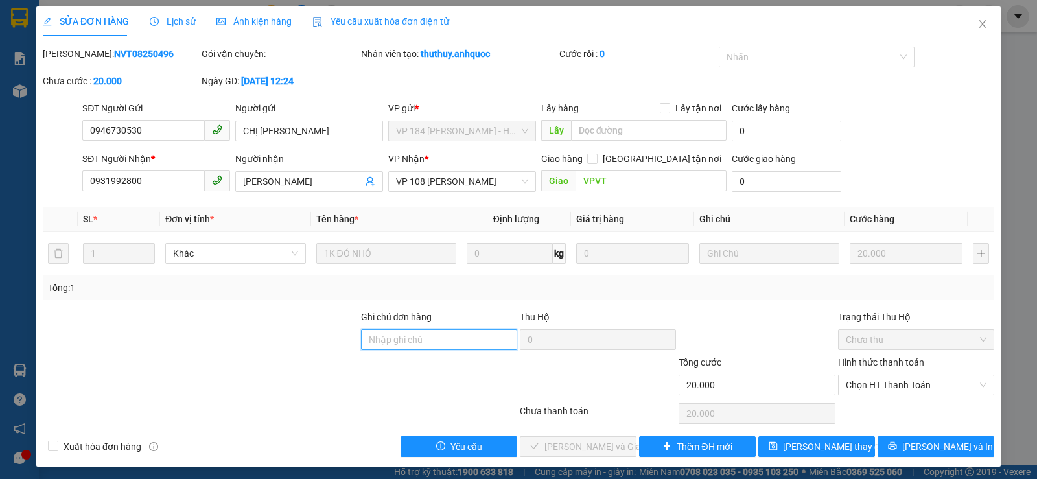
click at [420, 342] on input "Ghi chú đơn hàng" at bounding box center [439, 339] width 156 height 21
click at [889, 388] on span "Chọn HT Thanh Toán" at bounding box center [916, 384] width 141 height 19
type input "CK SCB 15/8"
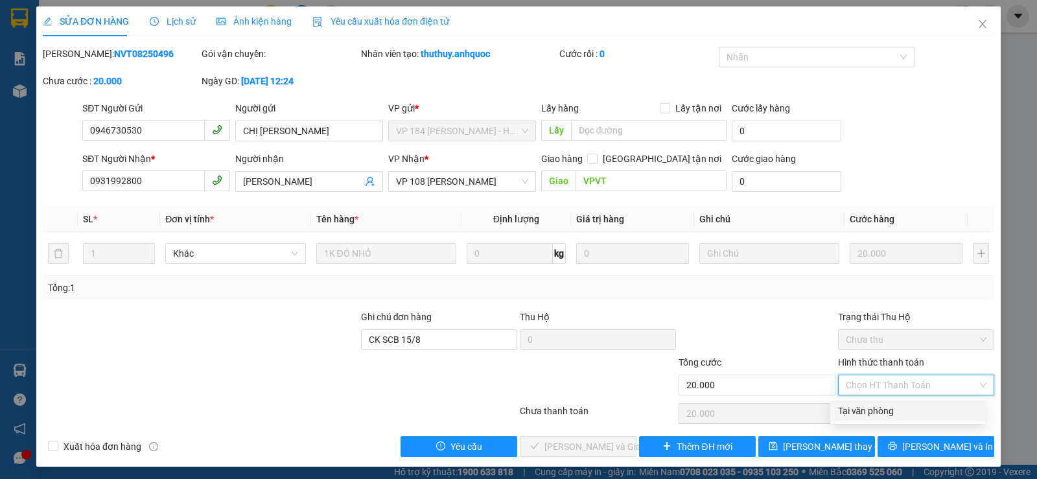
click at [881, 412] on div "Tại văn phòng" at bounding box center [907, 411] width 139 height 14
type input "0"
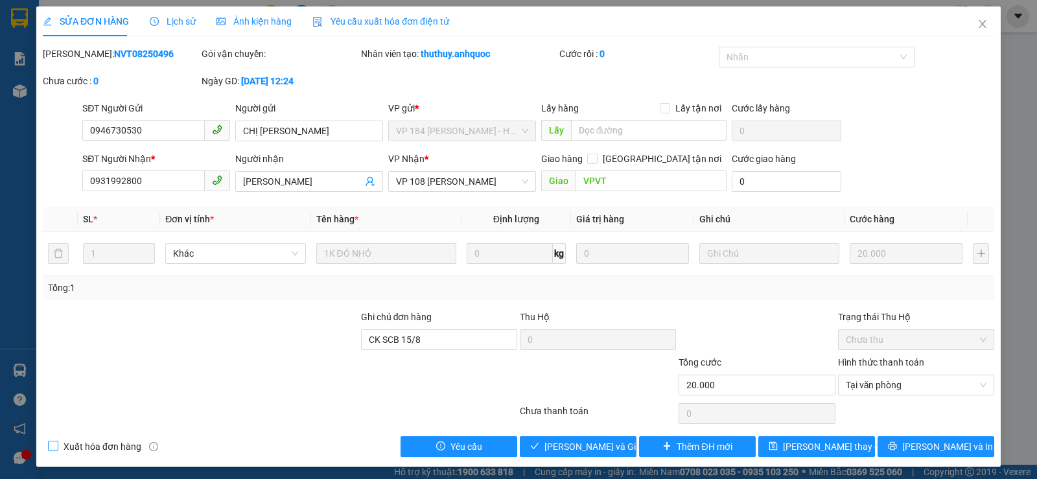
click at [53, 442] on input "Xuất hóa đơn hàng" at bounding box center [52, 445] width 9 height 9
checkbox input "true"
click at [566, 444] on span "Lưu và Giao hàng" at bounding box center [606, 446] width 124 height 14
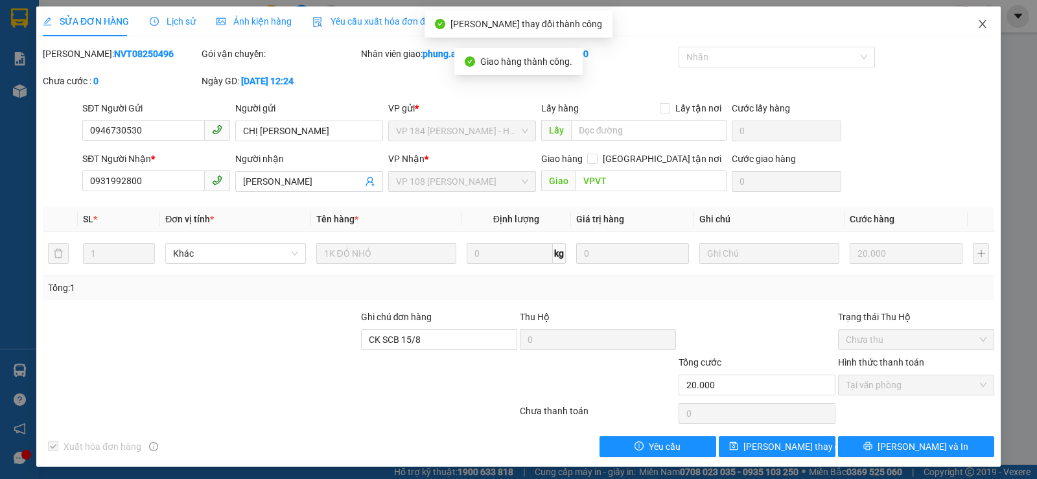
click at [977, 27] on icon "close" at bounding box center [982, 24] width 10 height 10
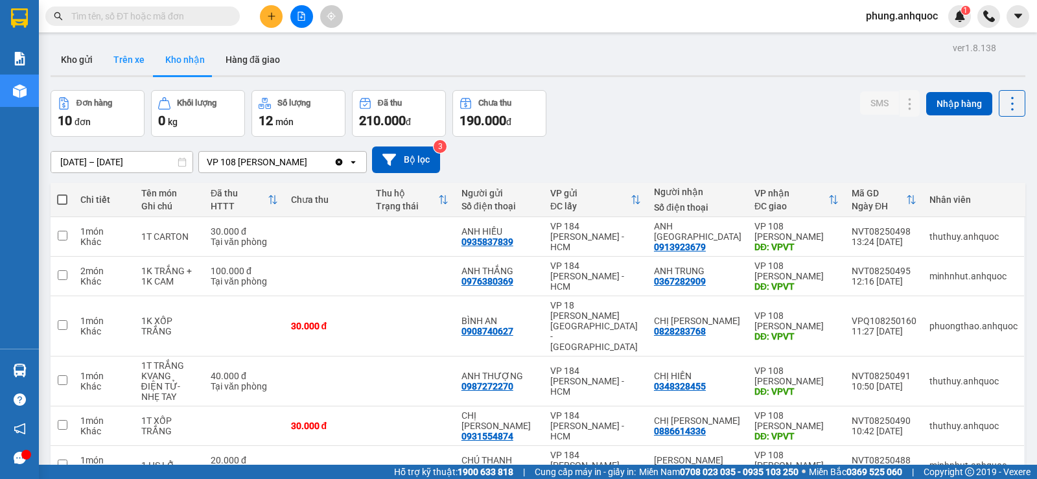
click at [117, 64] on button "Trên xe" at bounding box center [129, 59] width 52 height 31
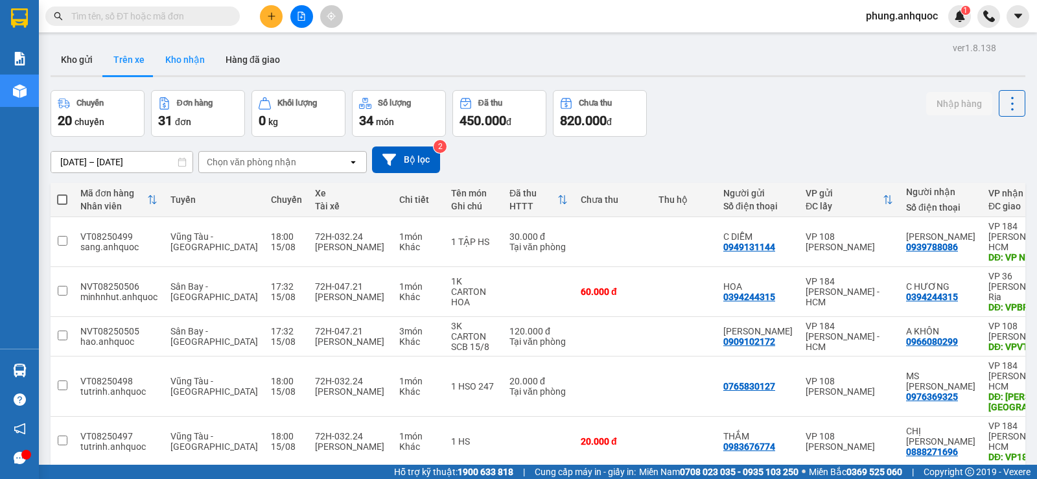
click at [198, 62] on button "Kho nhận" at bounding box center [185, 59] width 60 height 31
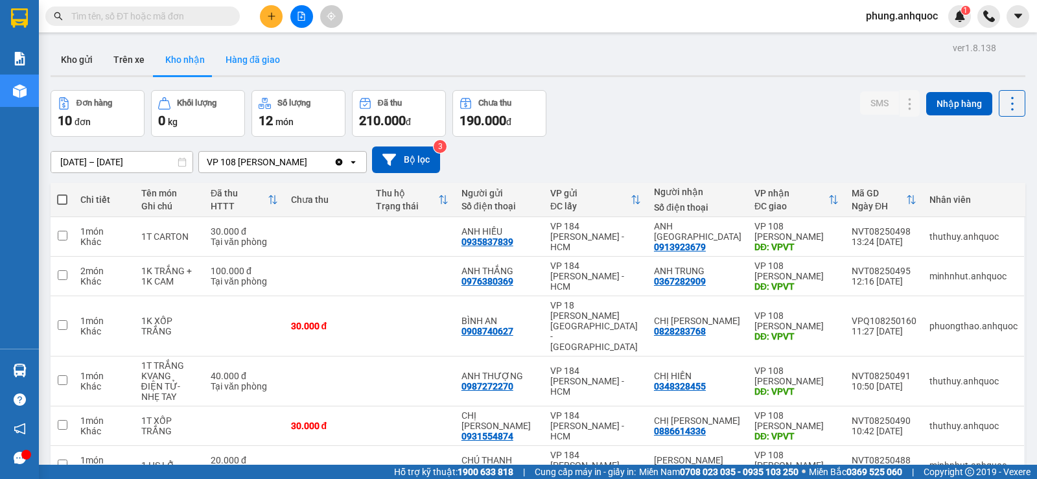
click at [250, 63] on button "Hàng đã giao" at bounding box center [252, 59] width 75 height 31
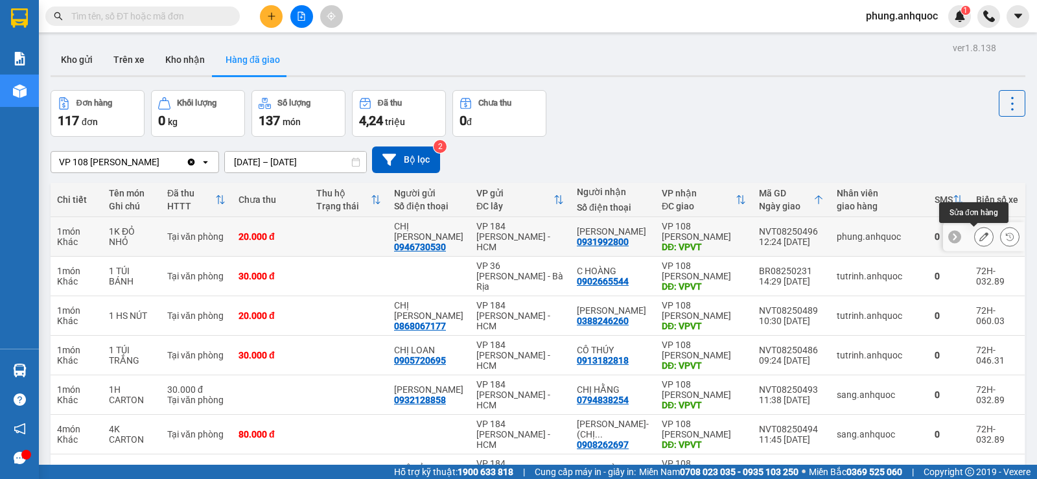
click at [979, 238] on icon at bounding box center [983, 236] width 9 height 9
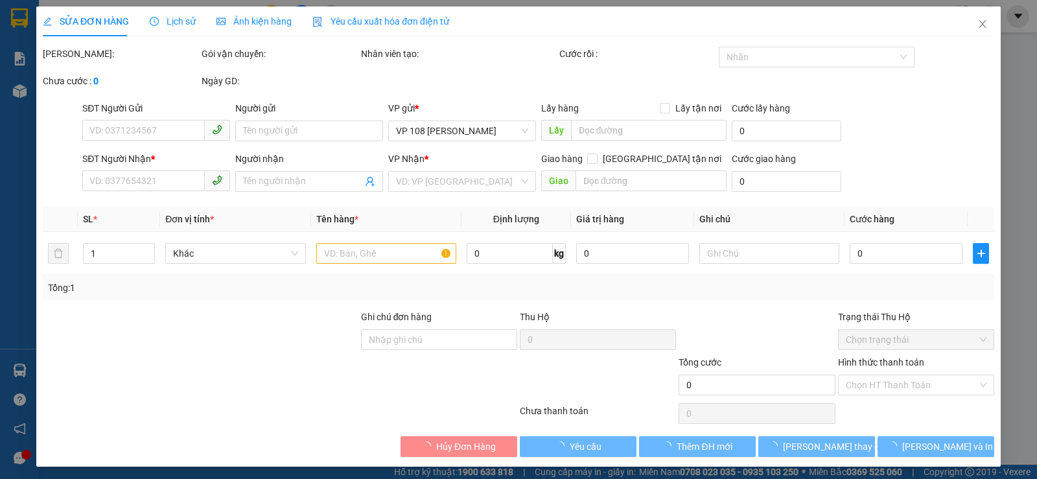
type input "0946730530"
type input "CHỊ [PERSON_NAME]"
type input "0931992800"
type input "[PERSON_NAME]"
type input "VPVT"
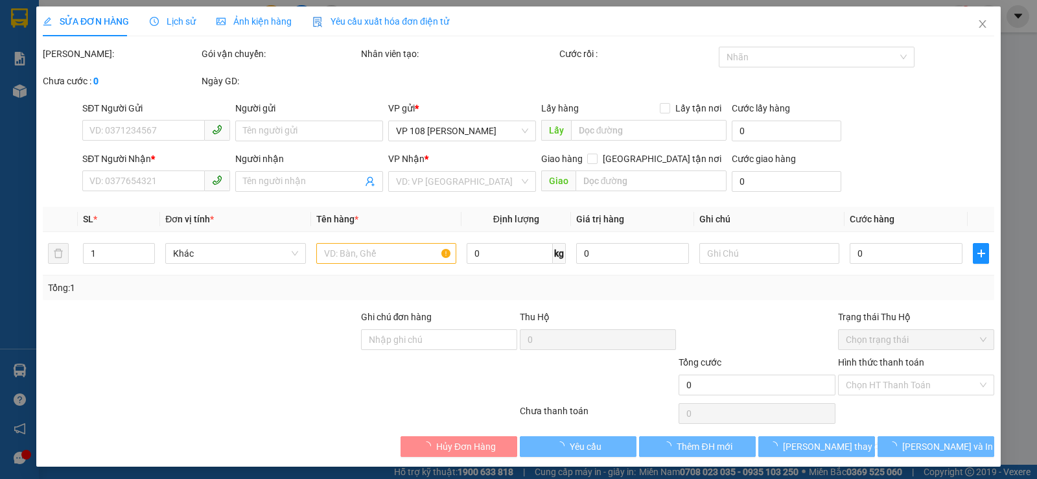
type input "CK SCB 15/8"
type input "20.000"
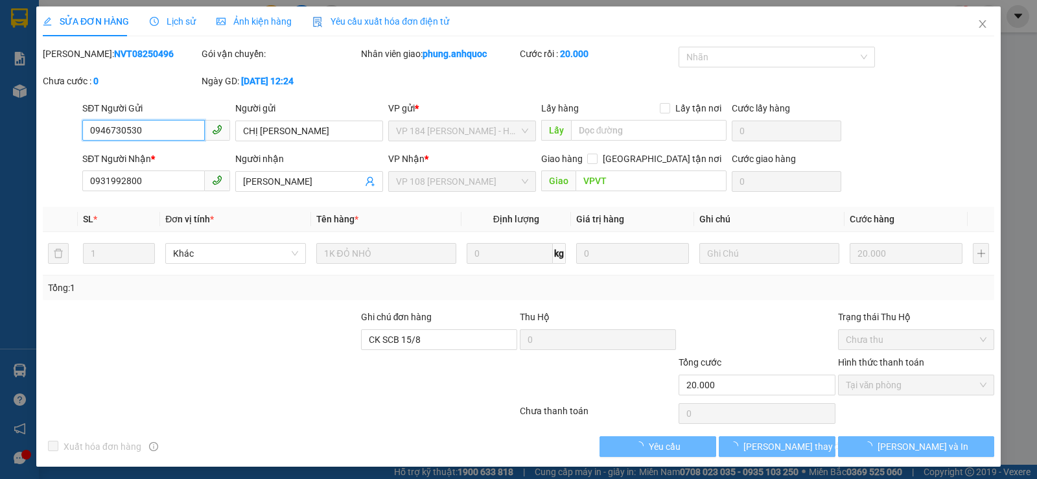
checkbox input "true"
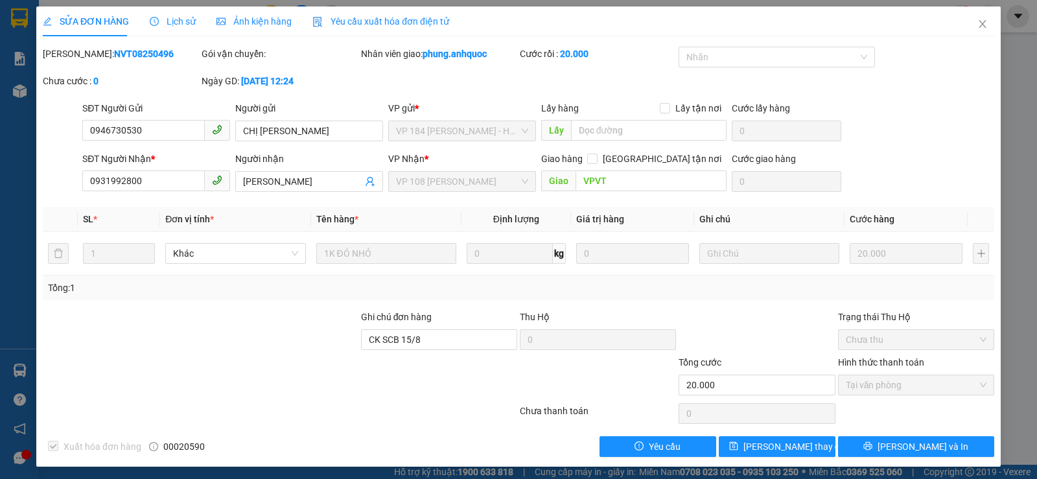
drag, startPoint x: 143, startPoint y: 57, endPoint x: 77, endPoint y: 58, distance: 65.5
click at [77, 58] on div "Mã ĐH: NVT08250496" at bounding box center [121, 54] width 156 height 14
copy b "NVT08250496"
click at [977, 25] on icon "close" at bounding box center [982, 24] width 10 height 10
